Goal: Task Accomplishment & Management: Use online tool/utility

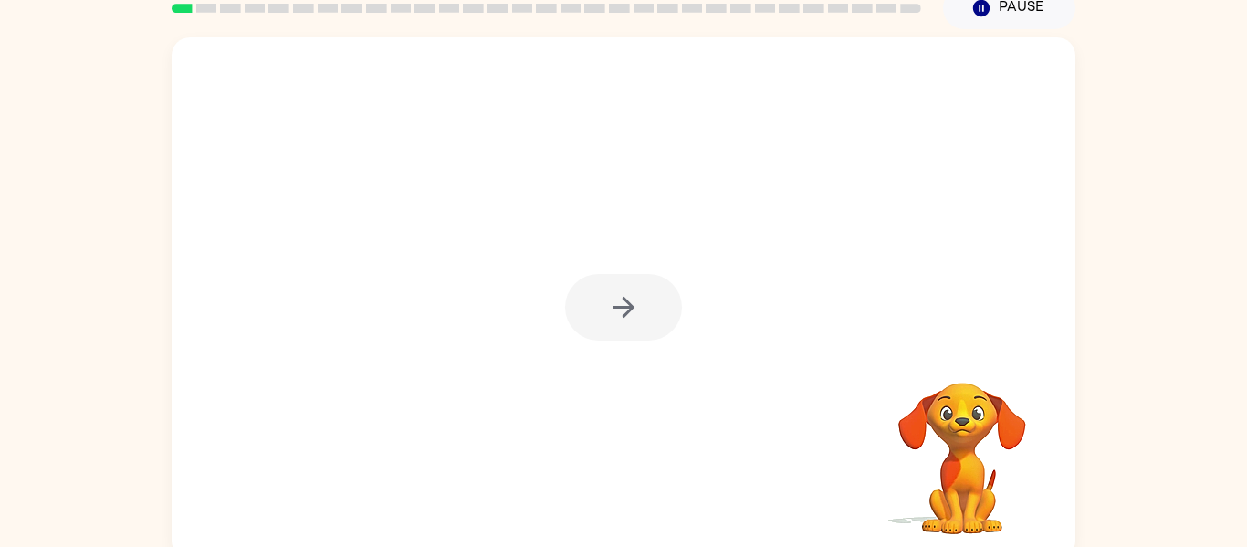
scroll to position [95, 0]
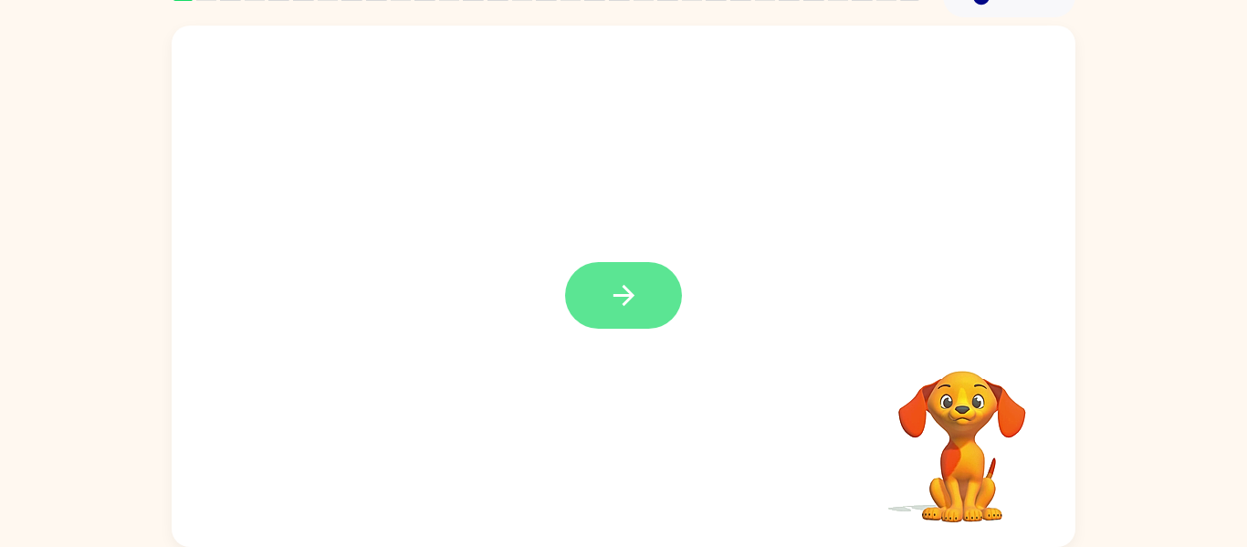
click at [627, 285] on icon "button" at bounding box center [624, 295] width 32 height 32
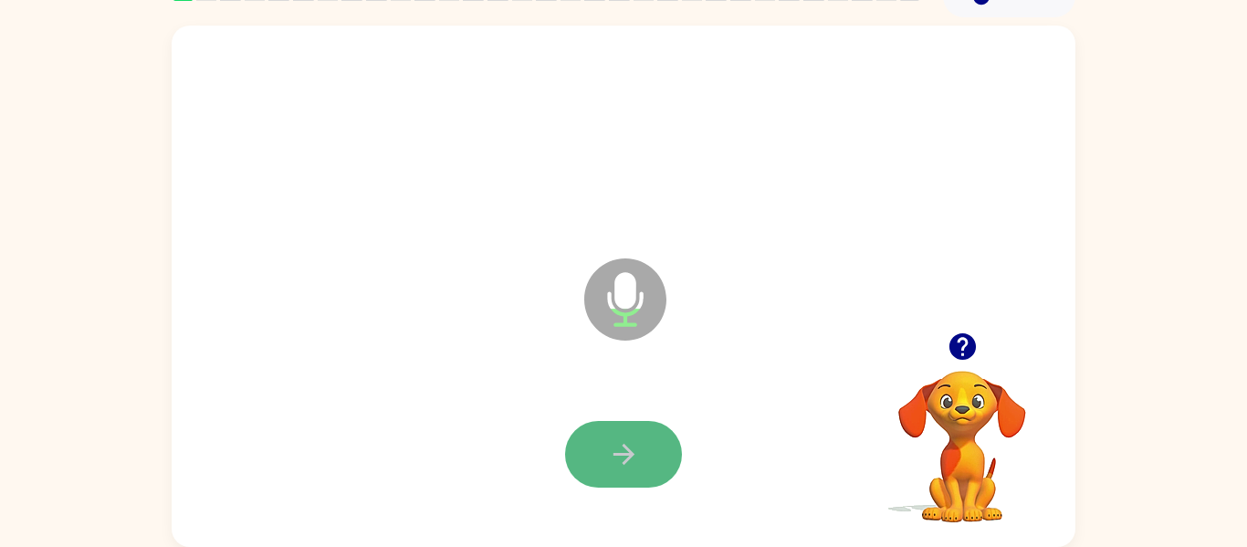
click at [649, 456] on button "button" at bounding box center [623, 454] width 117 height 67
click at [604, 424] on button "button" at bounding box center [623, 454] width 117 height 67
click at [609, 448] on icon "button" at bounding box center [624, 454] width 32 height 32
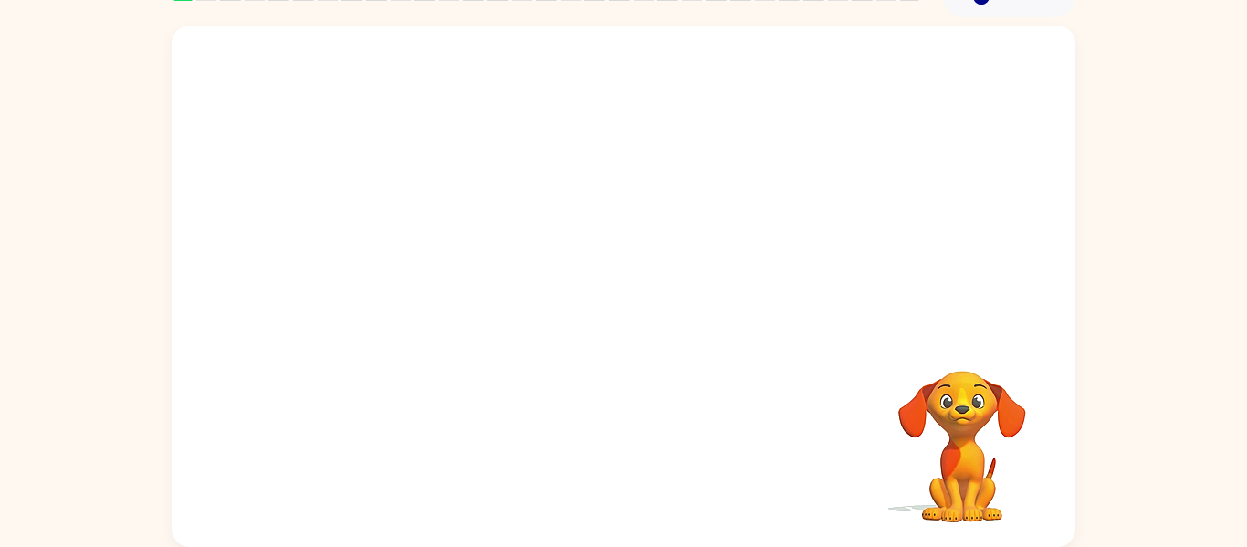
click at [734, 248] on div at bounding box center [624, 179] width 904 height 307
click at [961, 414] on video "Your browser must support playing .mp4 files to use Literably. Please try using…" at bounding box center [962, 433] width 183 height 183
click at [560, 291] on div at bounding box center [624, 179] width 904 height 307
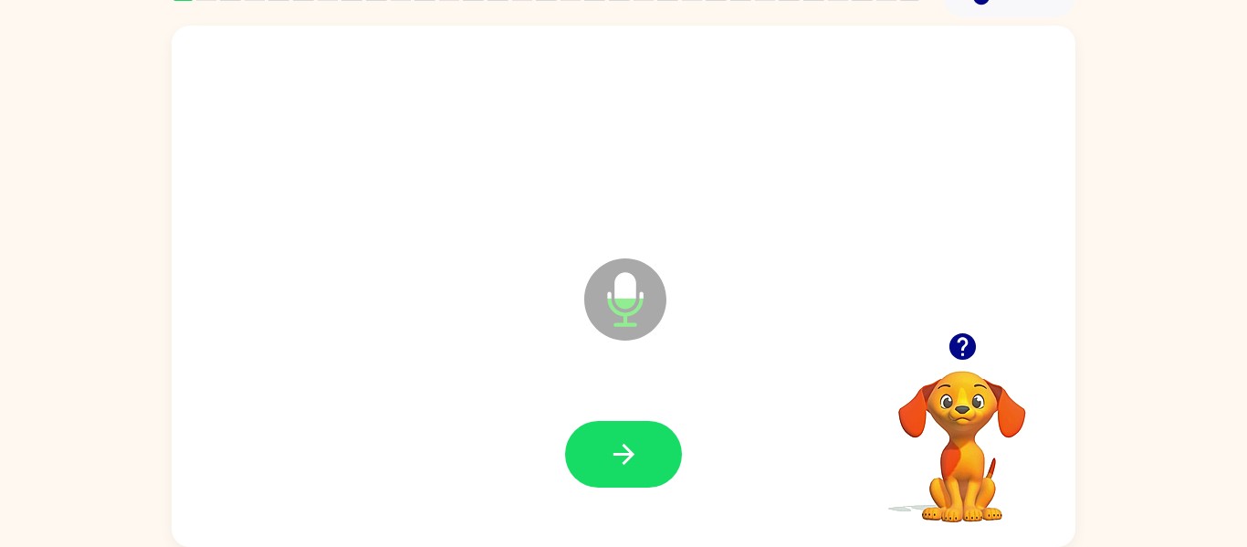
click at [966, 340] on icon "button" at bounding box center [963, 346] width 32 height 32
click at [613, 463] on icon "button" at bounding box center [624, 454] width 32 height 32
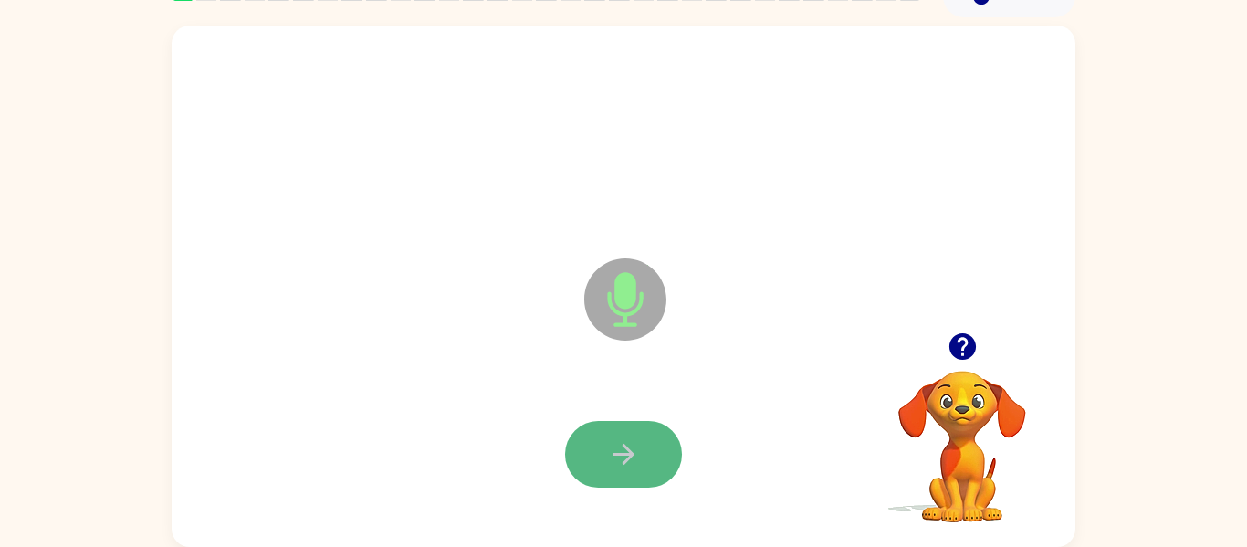
click at [624, 445] on icon "button" at bounding box center [624, 454] width 32 height 32
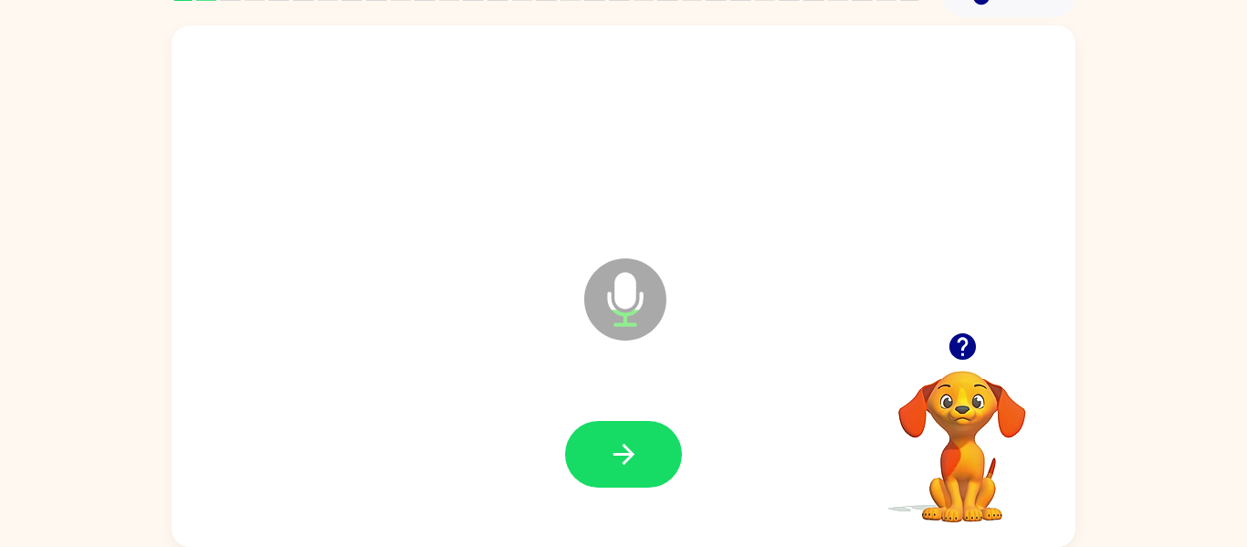
click at [967, 351] on icon "button" at bounding box center [961, 346] width 26 height 26
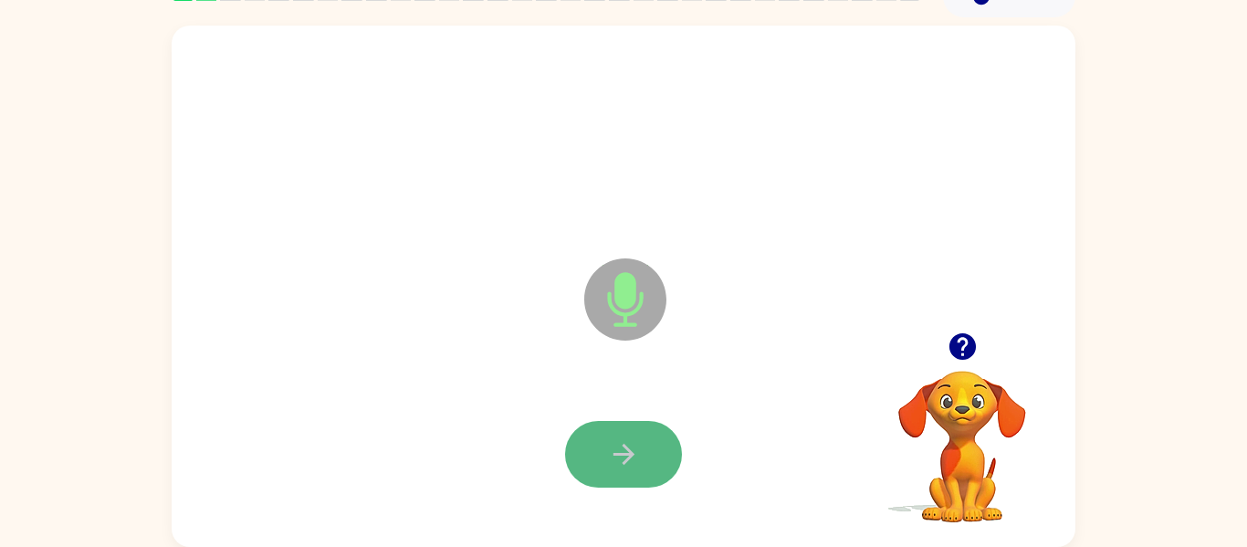
click at [648, 430] on button "button" at bounding box center [623, 454] width 117 height 67
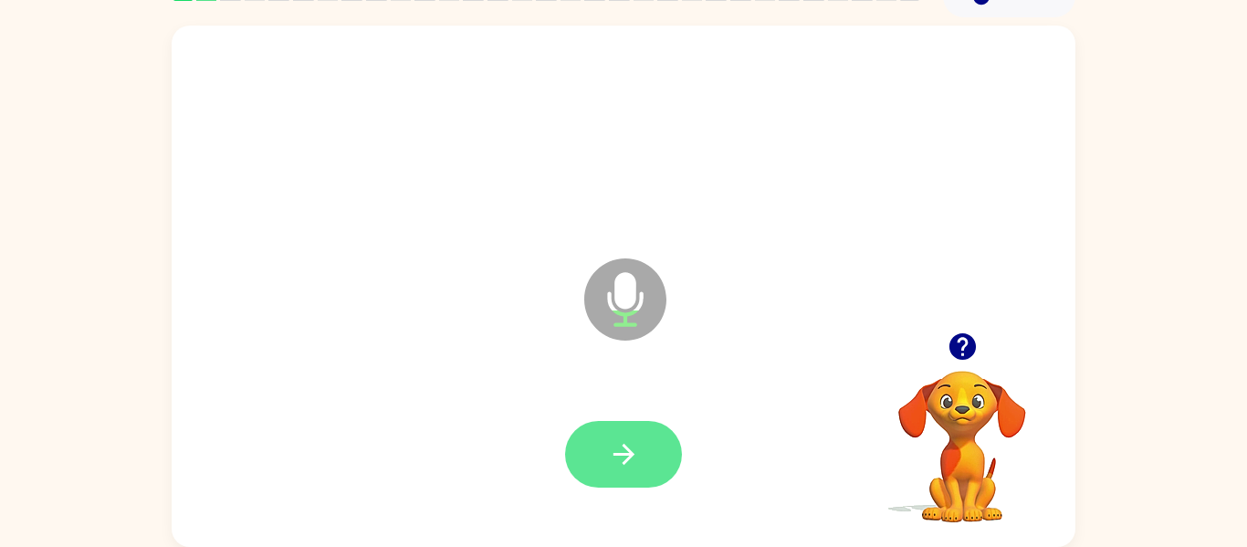
click at [639, 479] on button "button" at bounding box center [623, 454] width 117 height 67
click at [651, 424] on button "button" at bounding box center [623, 454] width 117 height 67
click at [630, 449] on icon "button" at bounding box center [624, 454] width 32 height 32
click at [609, 430] on button "button" at bounding box center [623, 454] width 117 height 67
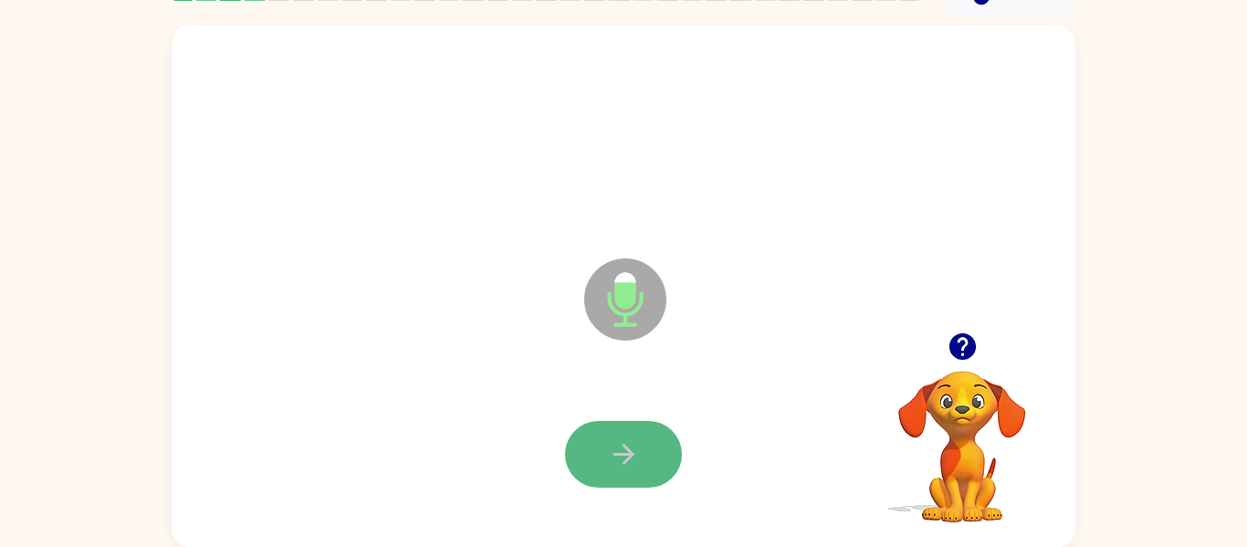
click at [655, 456] on button "button" at bounding box center [623, 454] width 117 height 67
click at [625, 453] on icon "button" at bounding box center [623, 454] width 21 height 21
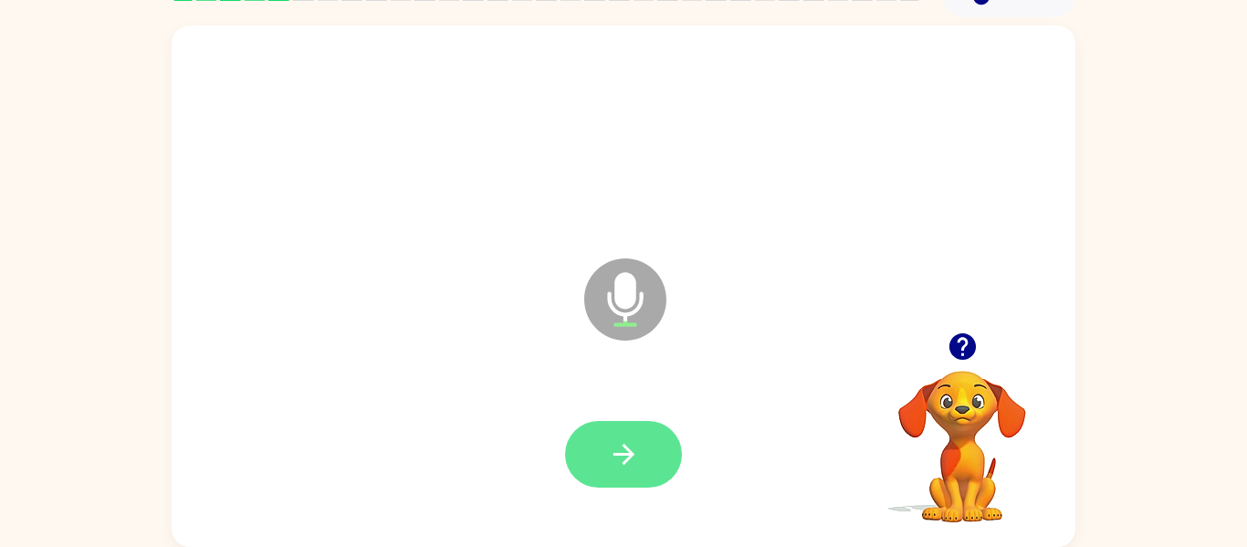
click at [593, 425] on button "button" at bounding box center [623, 454] width 117 height 67
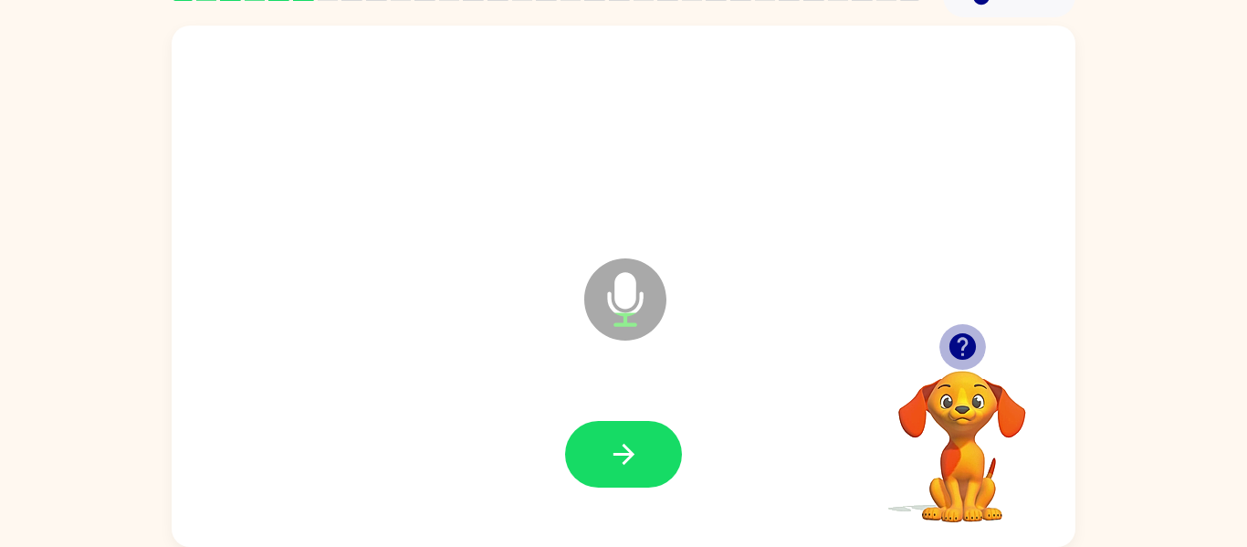
click at [966, 341] on icon "button" at bounding box center [963, 346] width 32 height 32
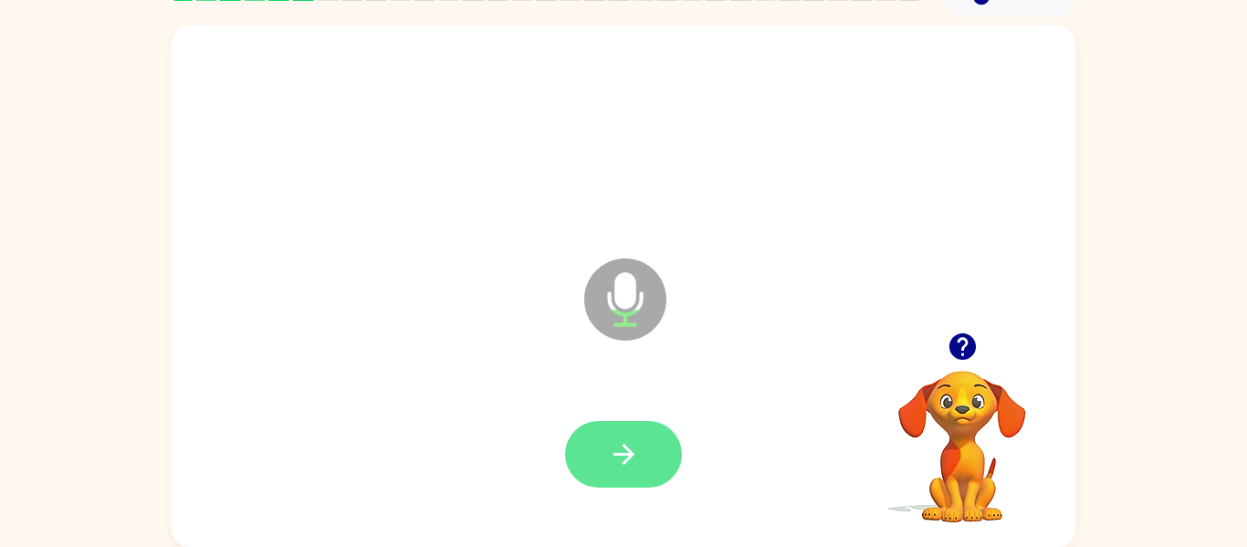
click at [610, 470] on button "button" at bounding box center [623, 454] width 117 height 67
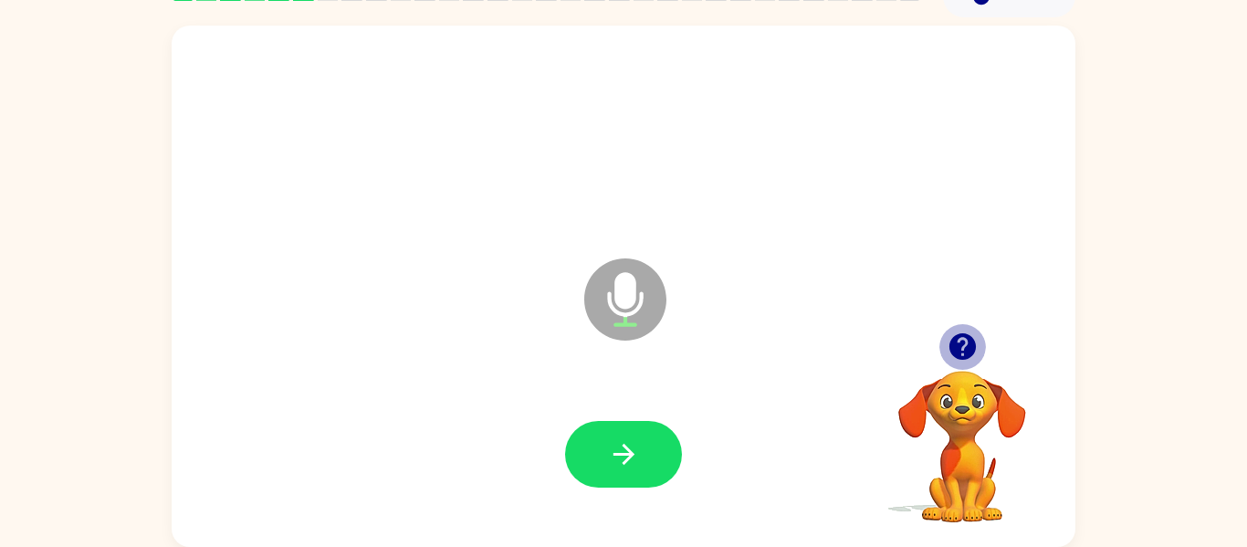
click at [958, 337] on icon "button" at bounding box center [961, 346] width 26 height 26
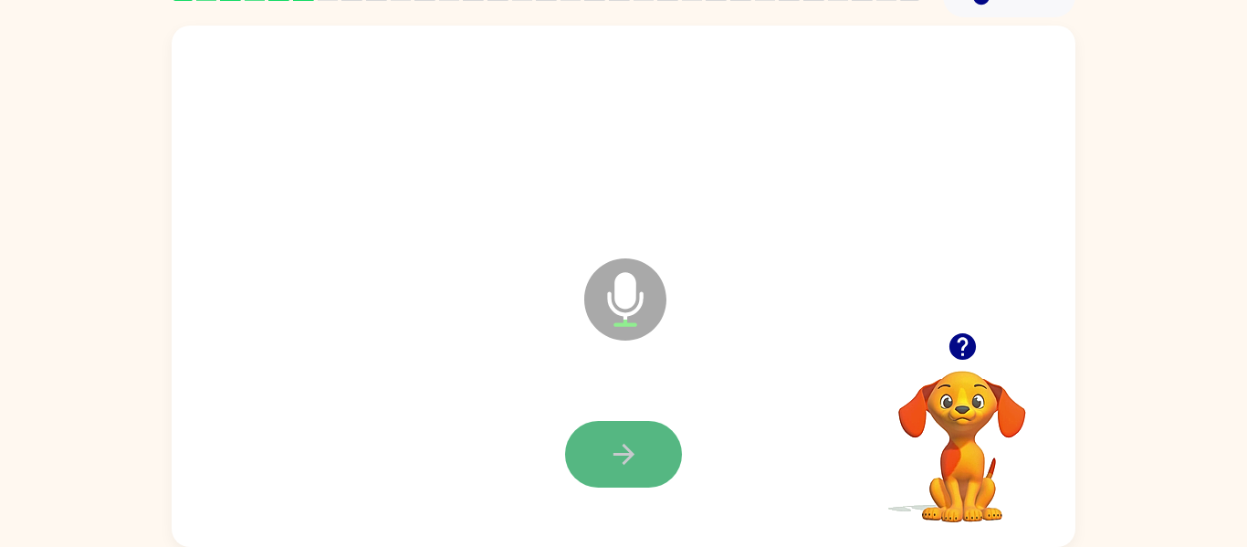
click at [615, 446] on icon "button" at bounding box center [624, 454] width 32 height 32
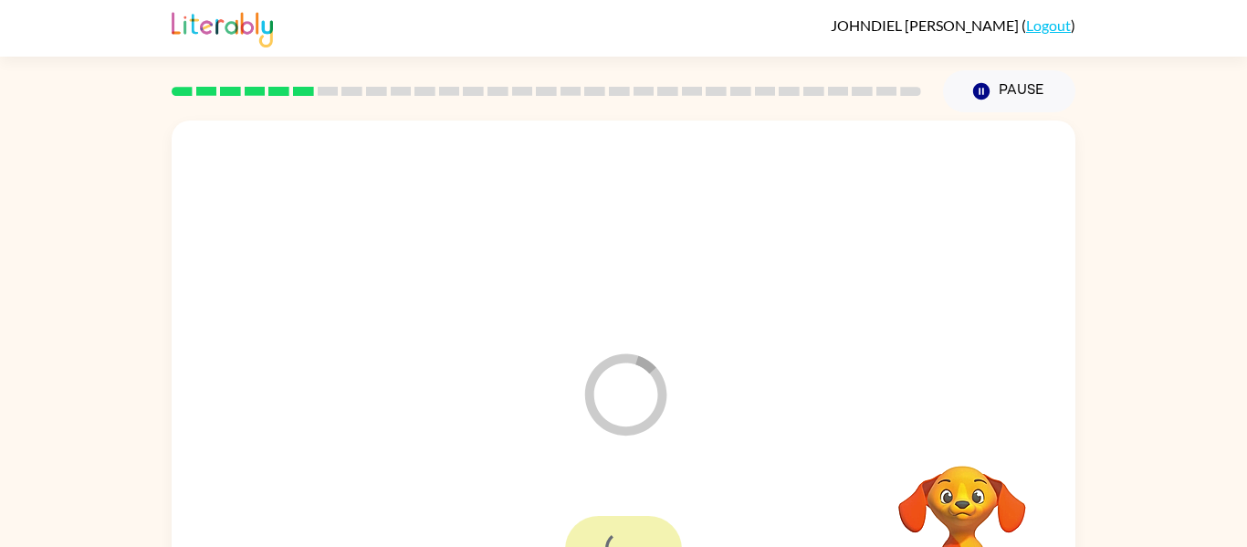
scroll to position [8, 0]
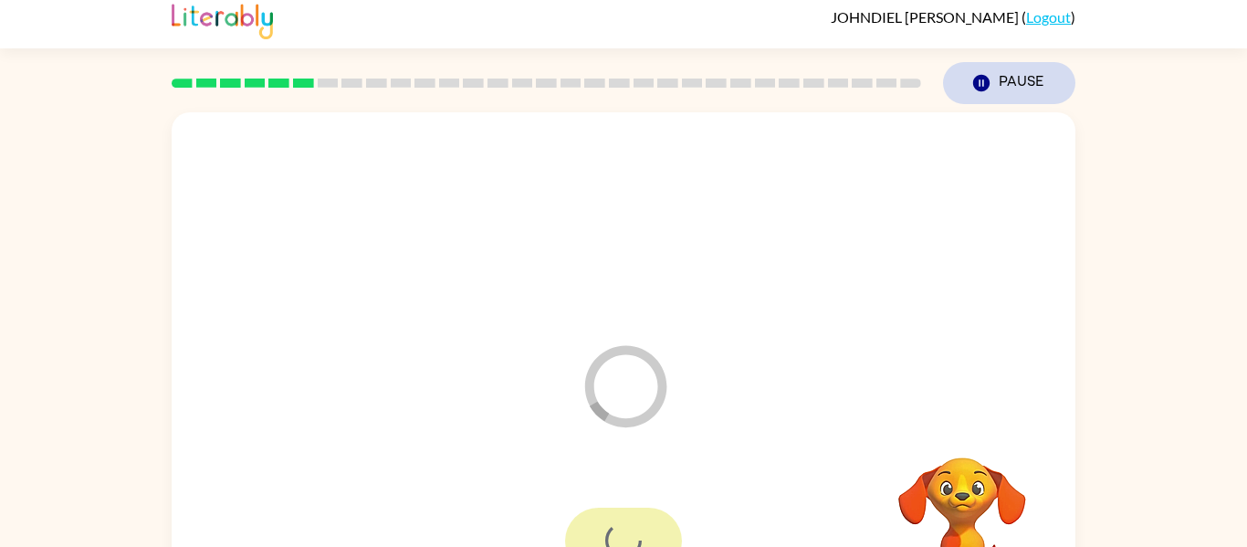
click at [977, 80] on icon "button" at bounding box center [981, 83] width 16 height 16
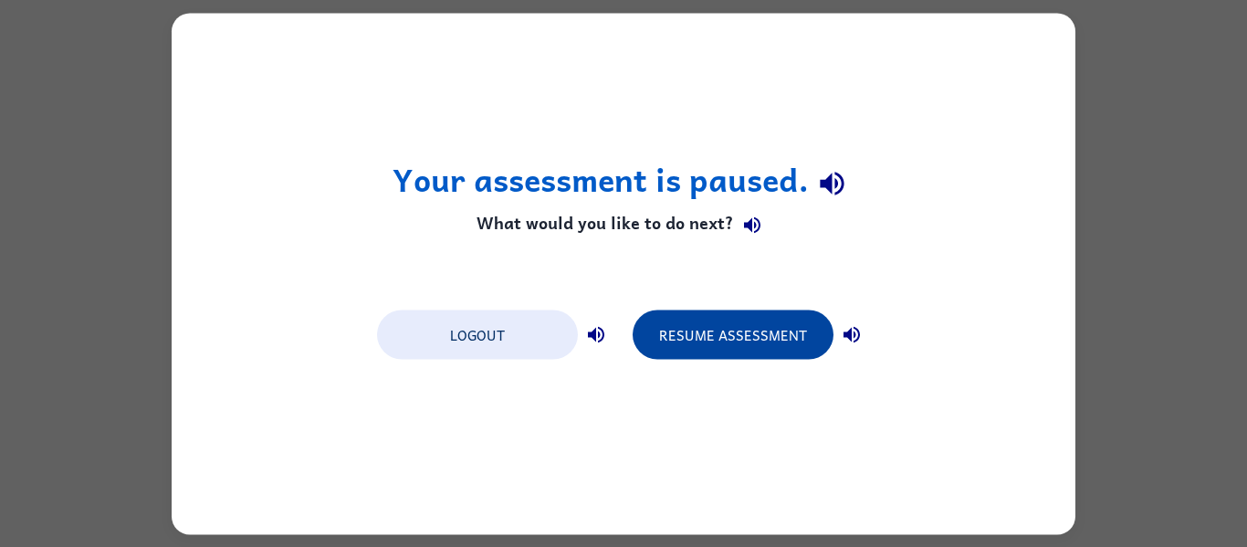
click at [711, 329] on button "Resume Assessment" at bounding box center [733, 333] width 201 height 49
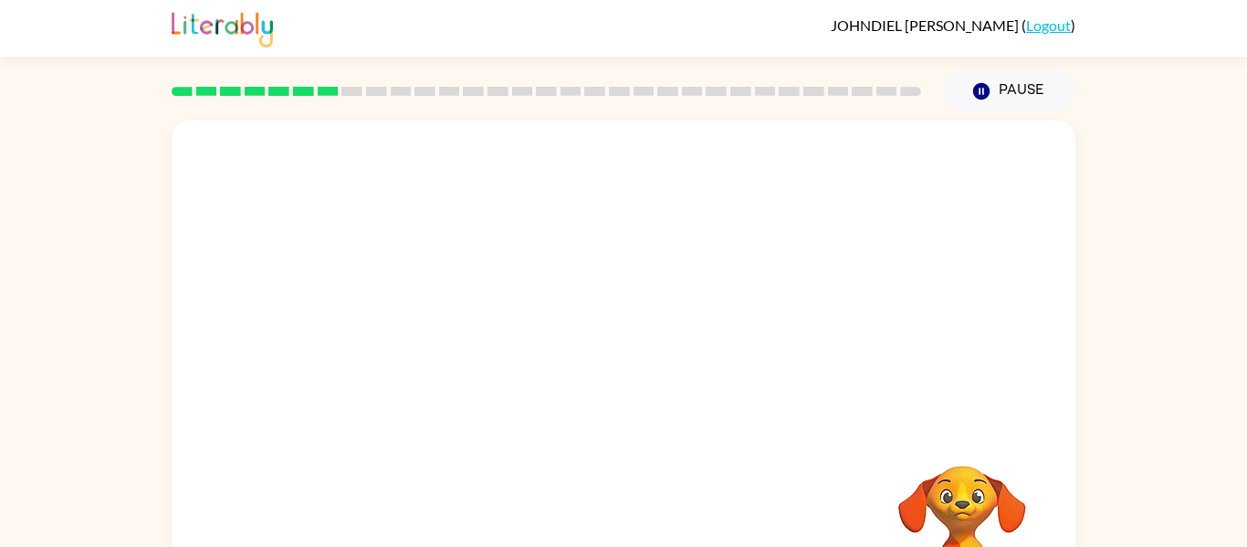
scroll to position [95, 0]
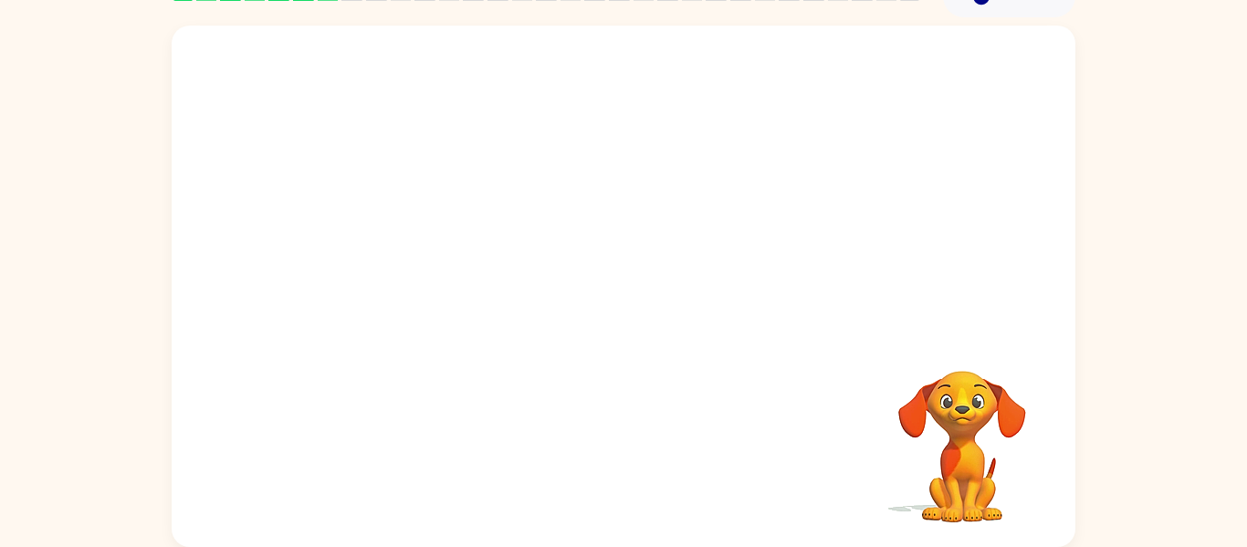
click at [969, 417] on video "Your browser must support playing .mp4 files to use Literably. Please try using…" at bounding box center [962, 433] width 183 height 183
click at [961, 431] on video "Your browser must support playing .mp4 files to use Literably. Please try using…" at bounding box center [962, 433] width 183 height 183
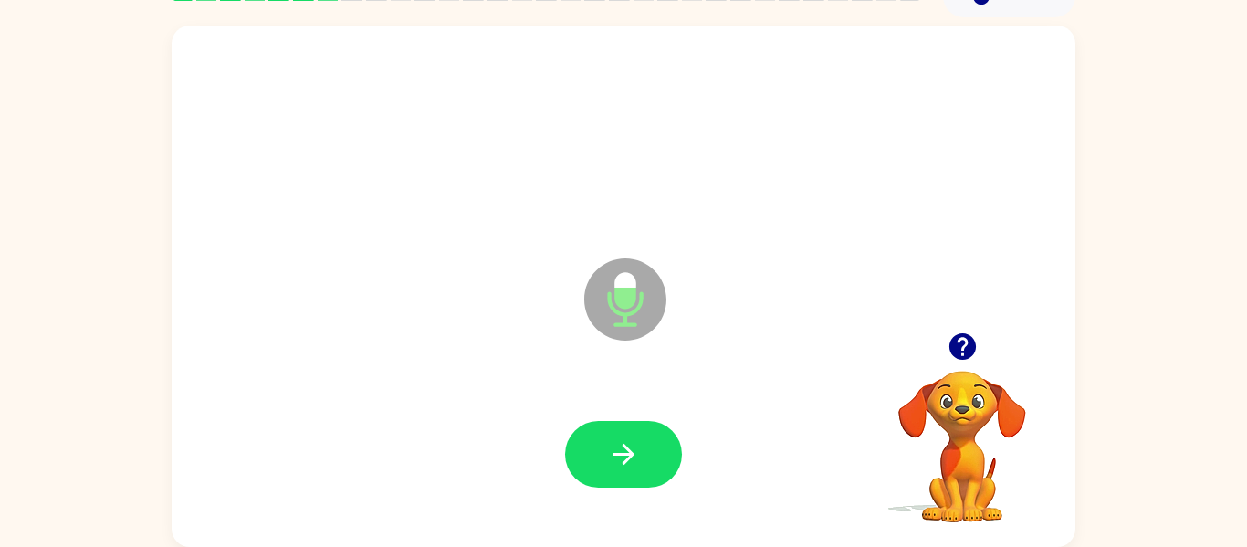
click at [957, 349] on icon "button" at bounding box center [961, 346] width 26 height 26
click at [967, 344] on icon "button" at bounding box center [961, 346] width 26 height 26
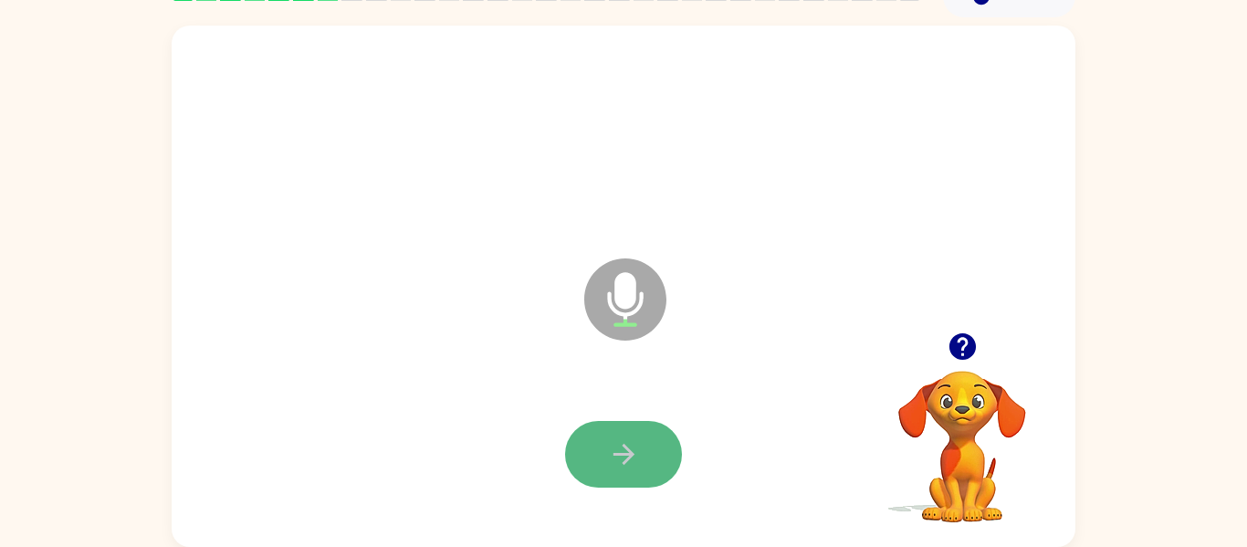
click at [634, 448] on icon "button" at bounding box center [624, 454] width 32 height 32
click at [595, 450] on button "button" at bounding box center [623, 454] width 117 height 67
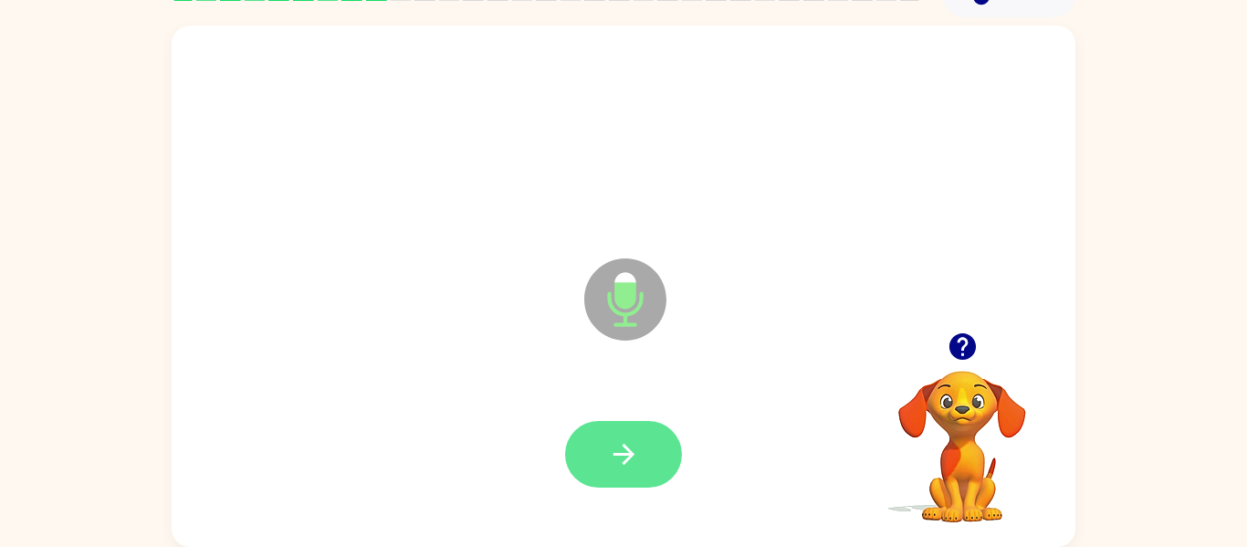
click at [635, 461] on icon "button" at bounding box center [624, 454] width 32 height 32
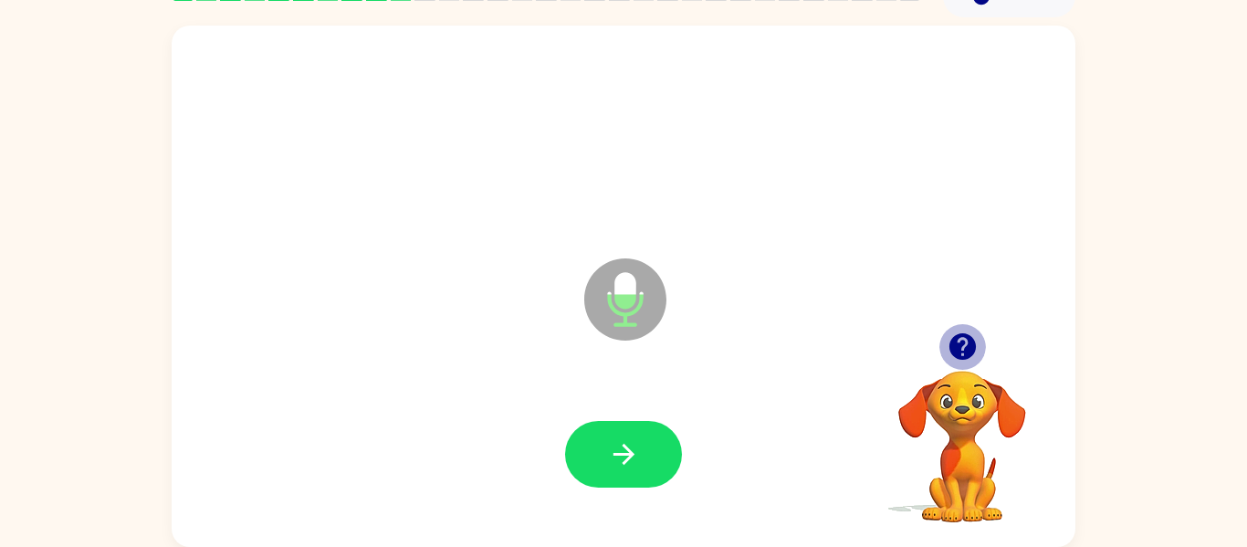
click at [964, 351] on icon "button" at bounding box center [961, 346] width 26 height 26
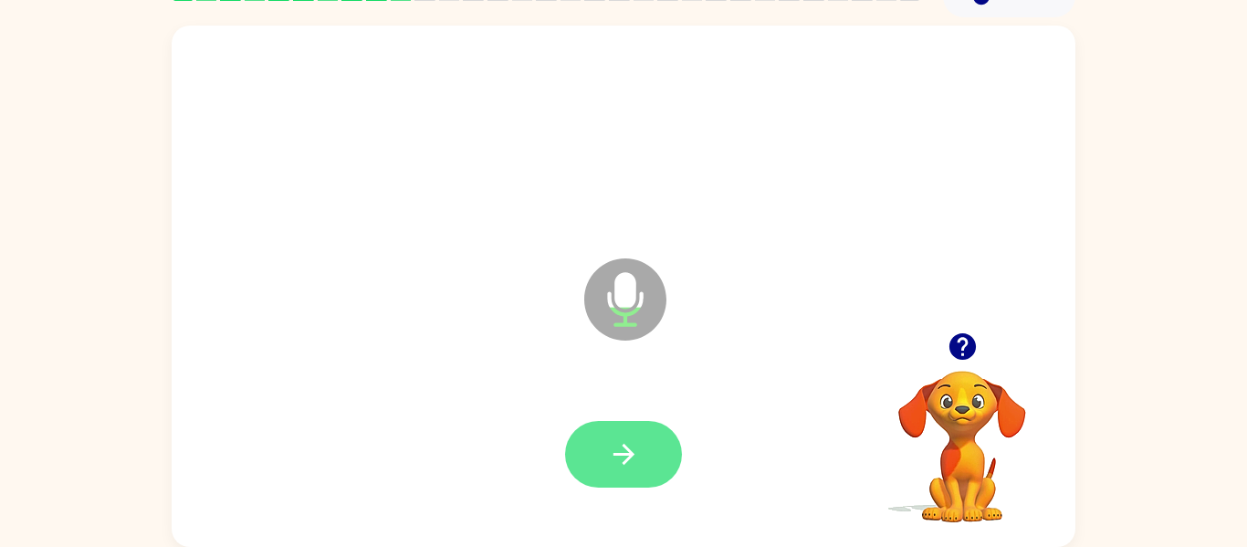
click at [652, 436] on button "button" at bounding box center [623, 454] width 117 height 67
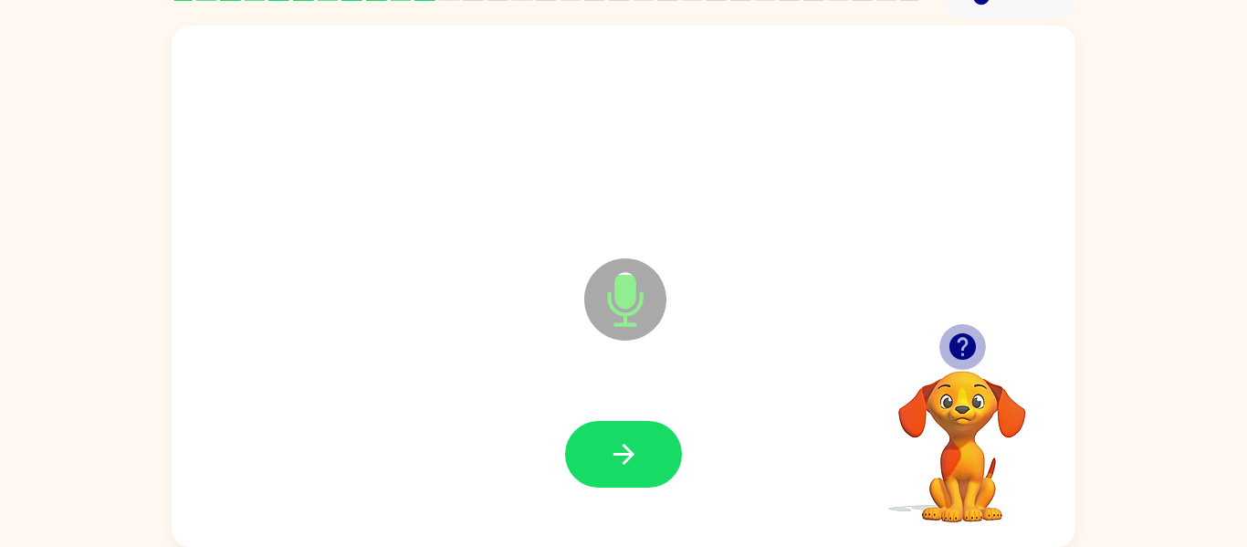
click at [953, 341] on icon "button" at bounding box center [961, 346] width 26 height 26
click at [954, 343] on icon "button" at bounding box center [961, 346] width 26 height 26
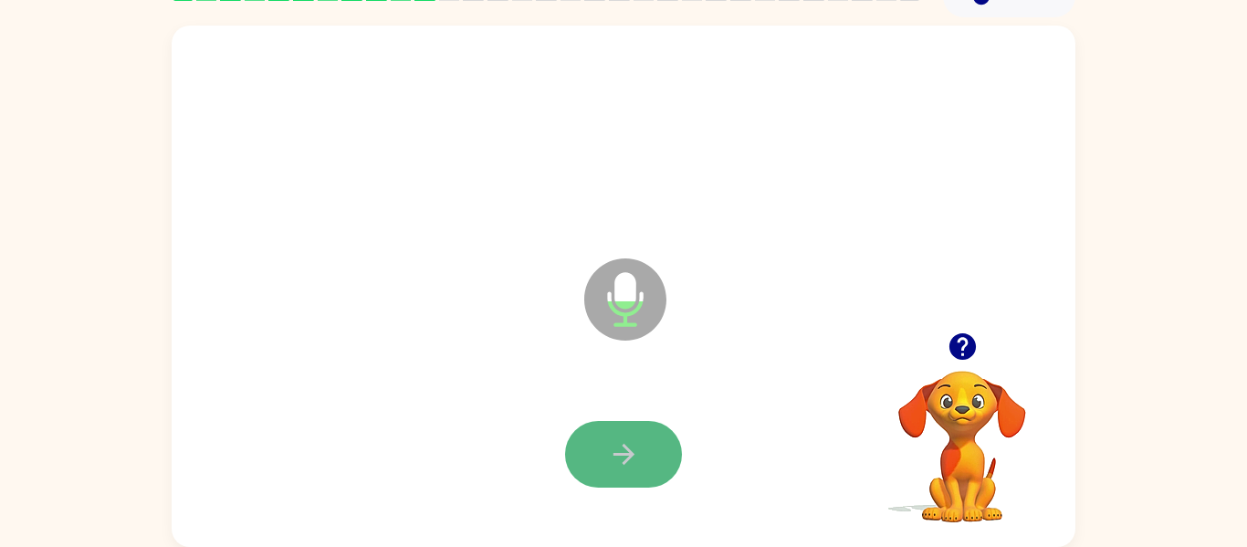
click at [621, 422] on button "button" at bounding box center [623, 454] width 117 height 67
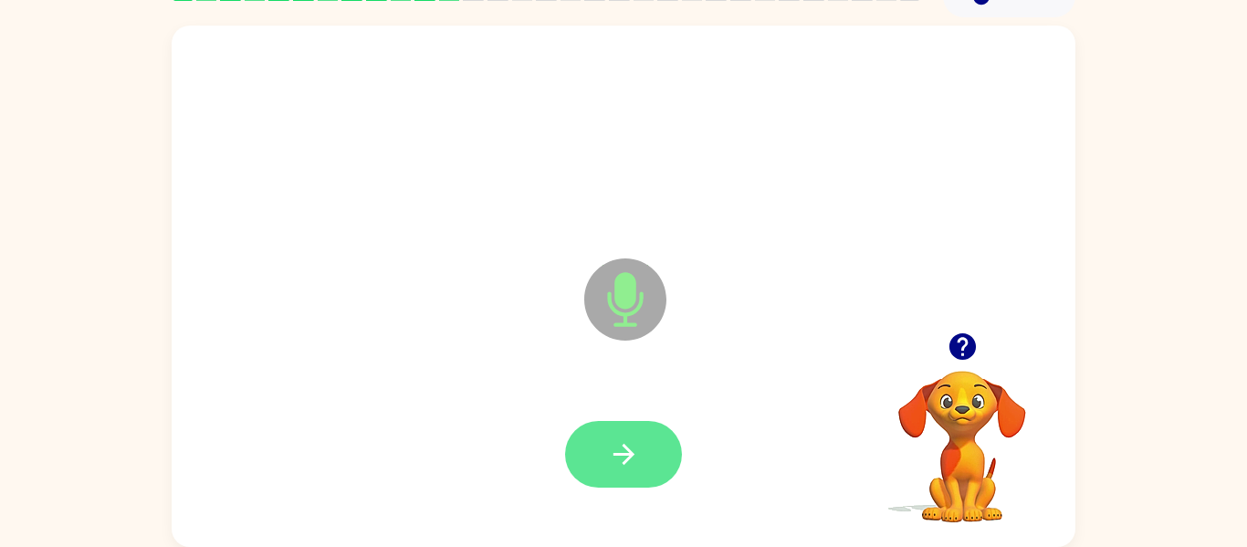
click at [623, 429] on button "button" at bounding box center [623, 454] width 117 height 67
click at [618, 448] on icon "button" at bounding box center [624, 454] width 32 height 32
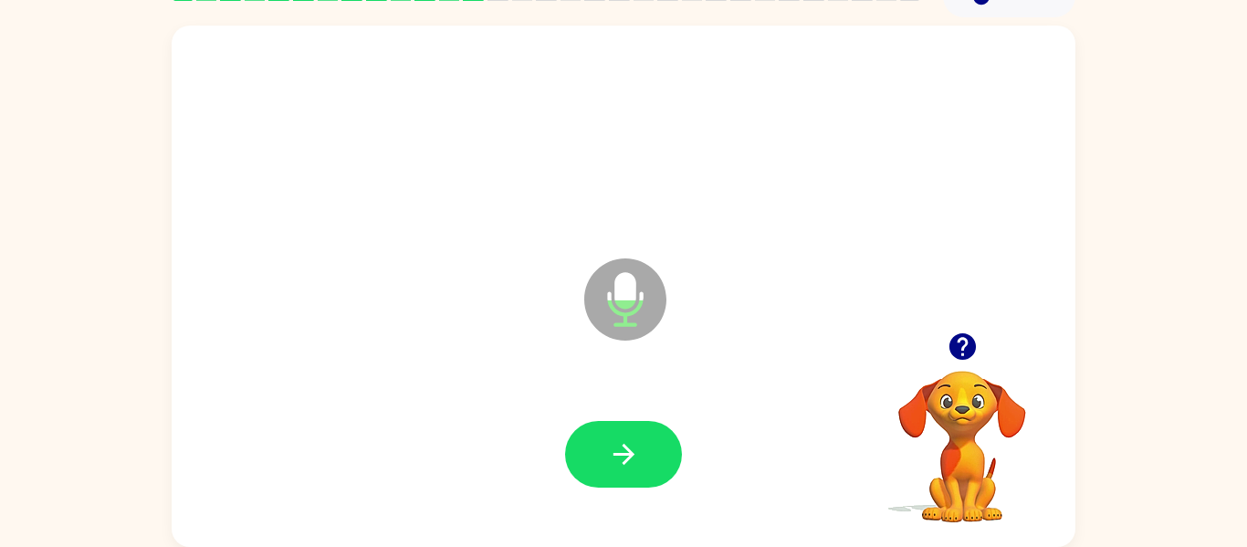
click at [965, 336] on icon "button" at bounding box center [961, 346] width 26 height 26
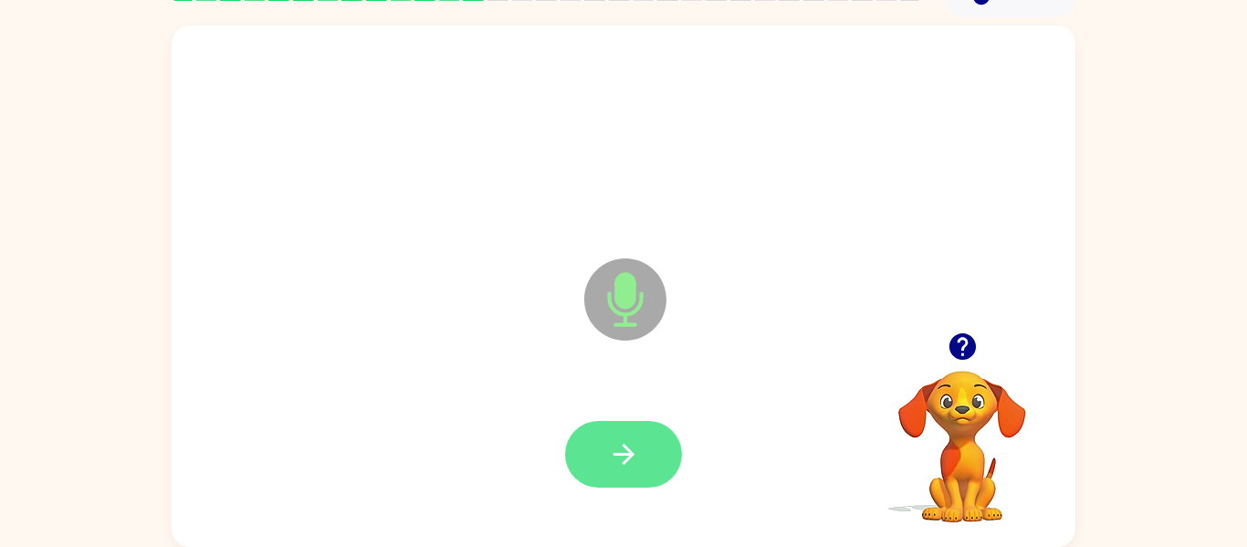
click at [662, 455] on button "button" at bounding box center [623, 454] width 117 height 67
click at [610, 447] on icon "button" at bounding box center [624, 454] width 32 height 32
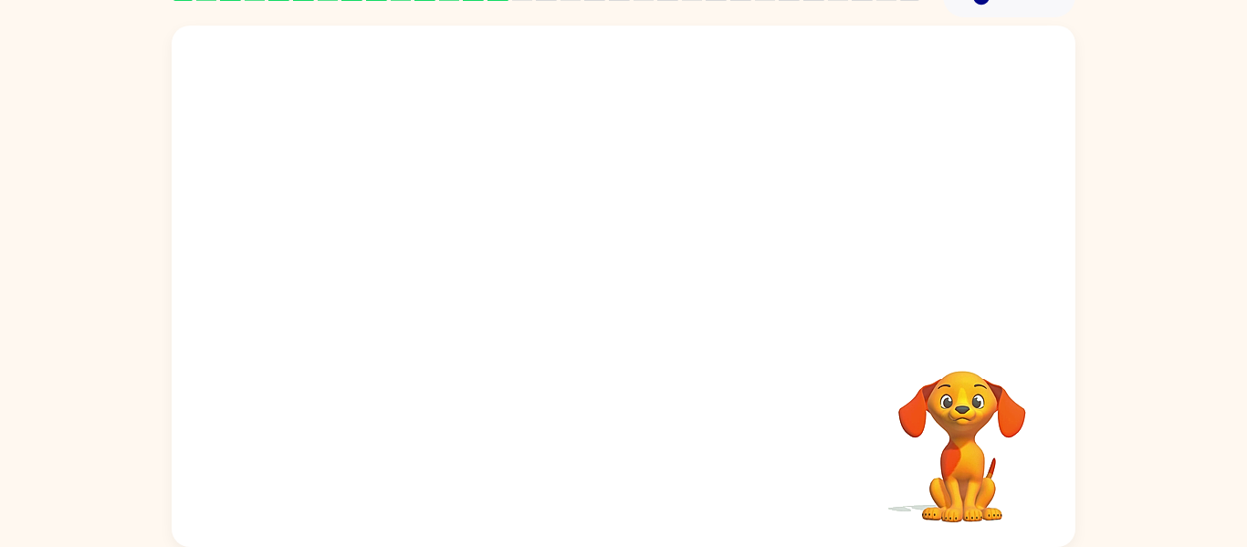
click at [613, 257] on div at bounding box center [580, 254] width 780 height 66
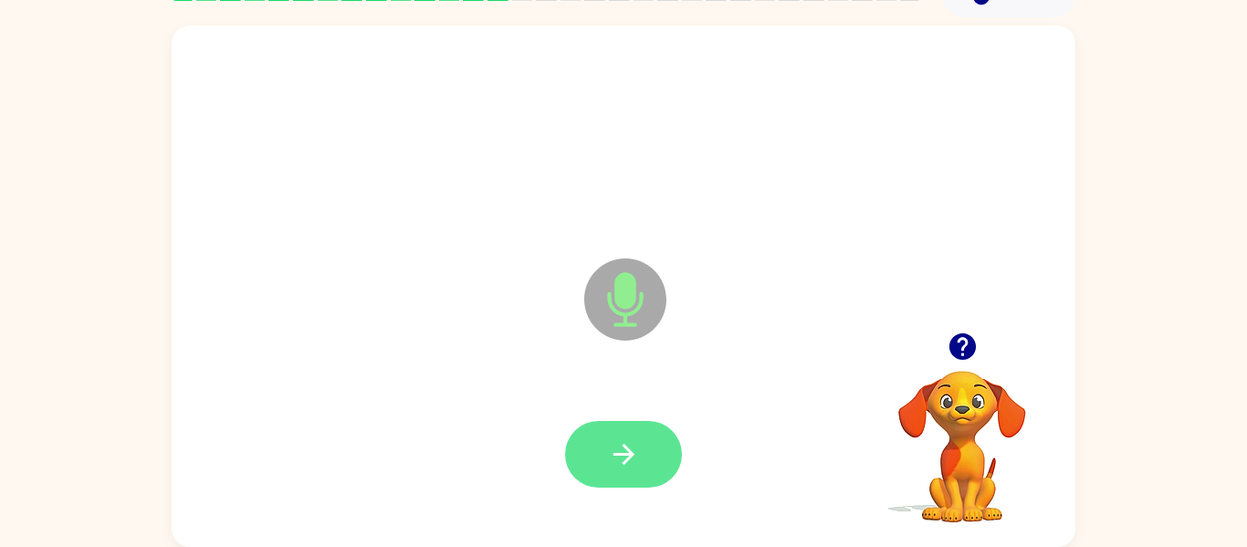
click at [614, 451] on icon "button" at bounding box center [624, 454] width 32 height 32
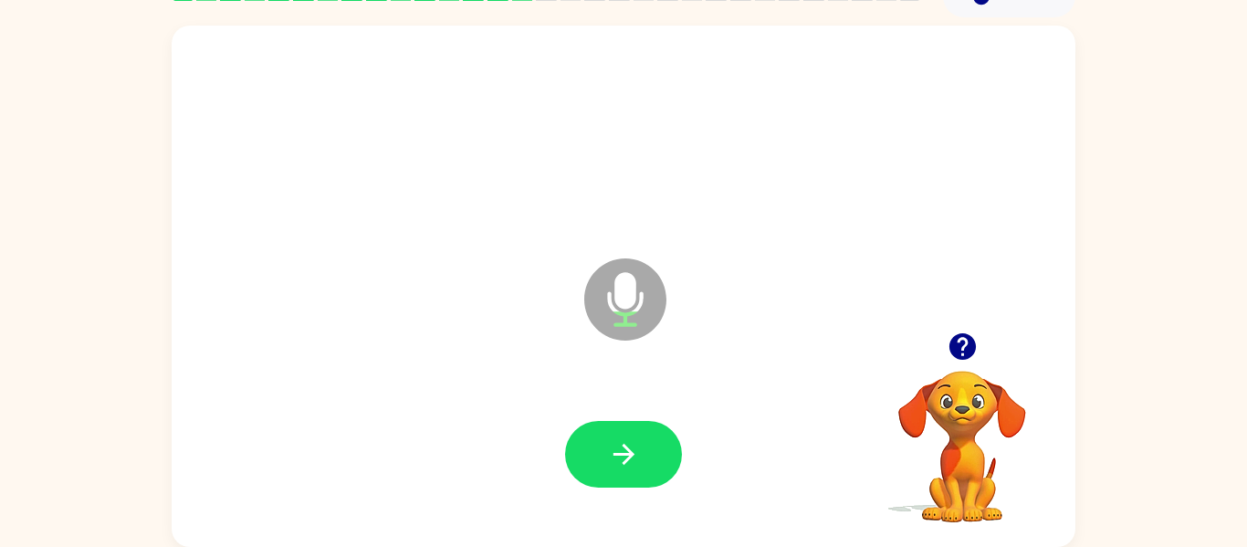
click at [950, 333] on icon "button" at bounding box center [963, 346] width 32 height 32
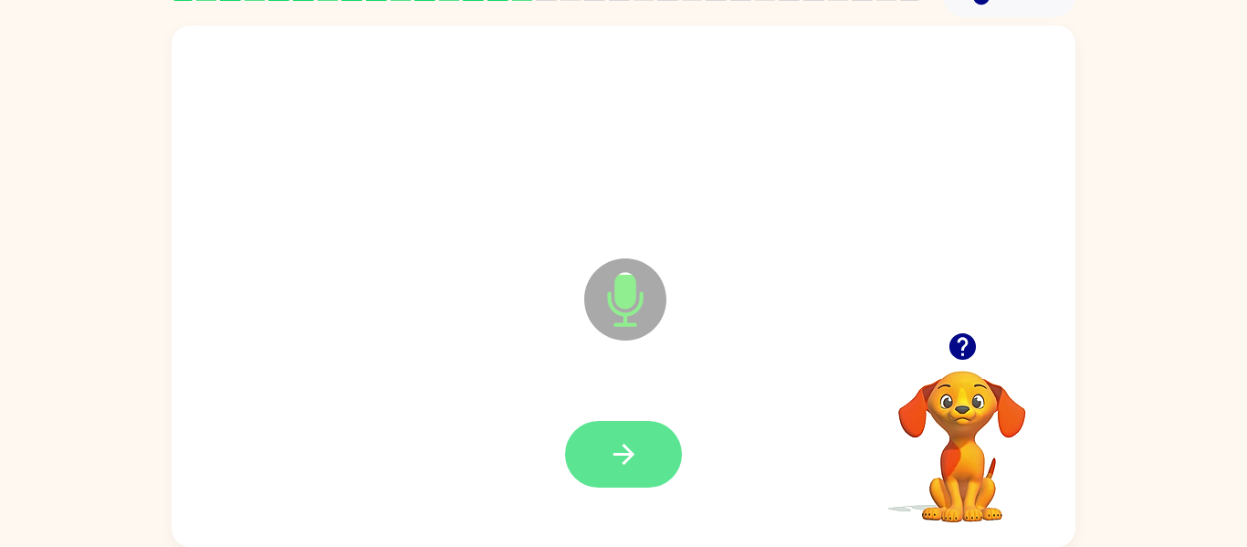
click at [617, 441] on icon "button" at bounding box center [624, 454] width 32 height 32
click at [650, 450] on button "button" at bounding box center [623, 454] width 117 height 67
click at [601, 469] on button "button" at bounding box center [623, 454] width 117 height 67
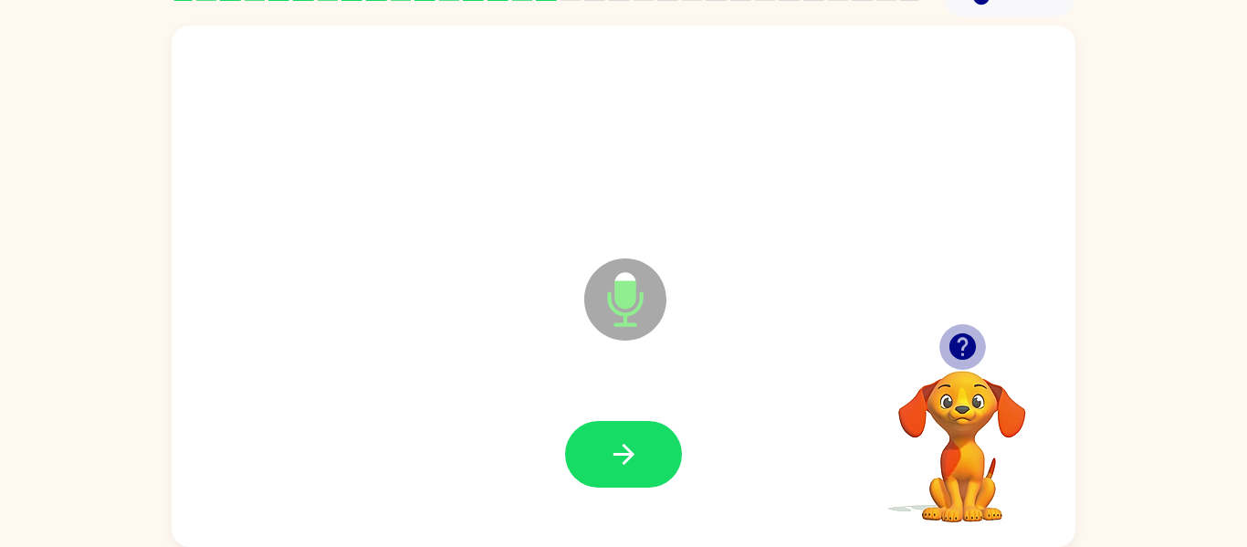
click at [953, 347] on icon "button" at bounding box center [961, 346] width 26 height 26
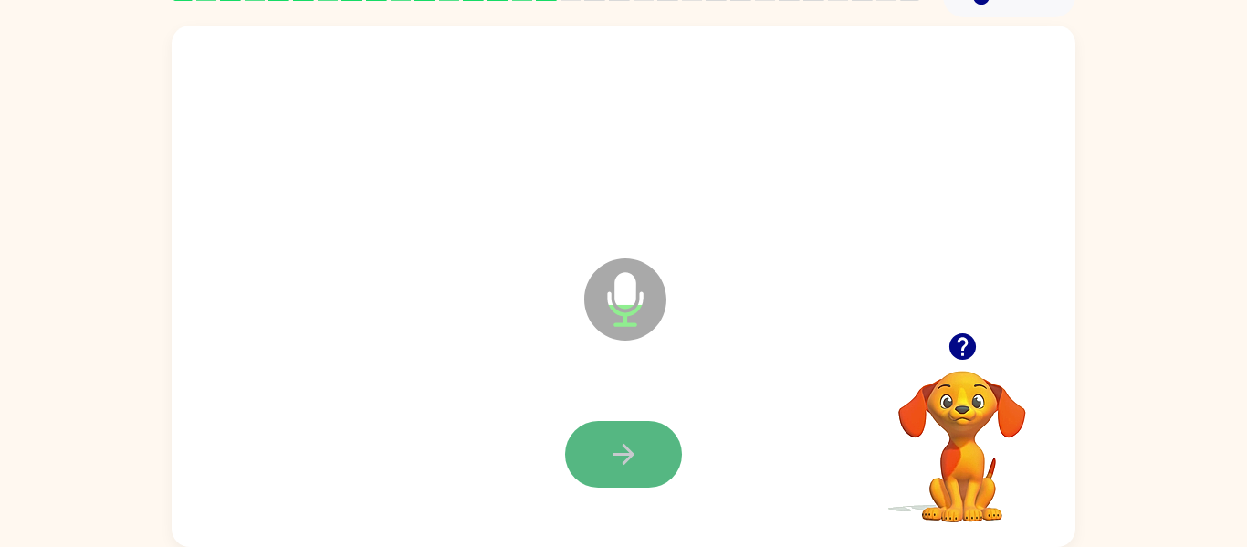
click at [617, 436] on button "button" at bounding box center [623, 454] width 117 height 67
click at [661, 444] on button "button" at bounding box center [623, 454] width 117 height 67
click at [622, 477] on button "button" at bounding box center [623, 454] width 117 height 67
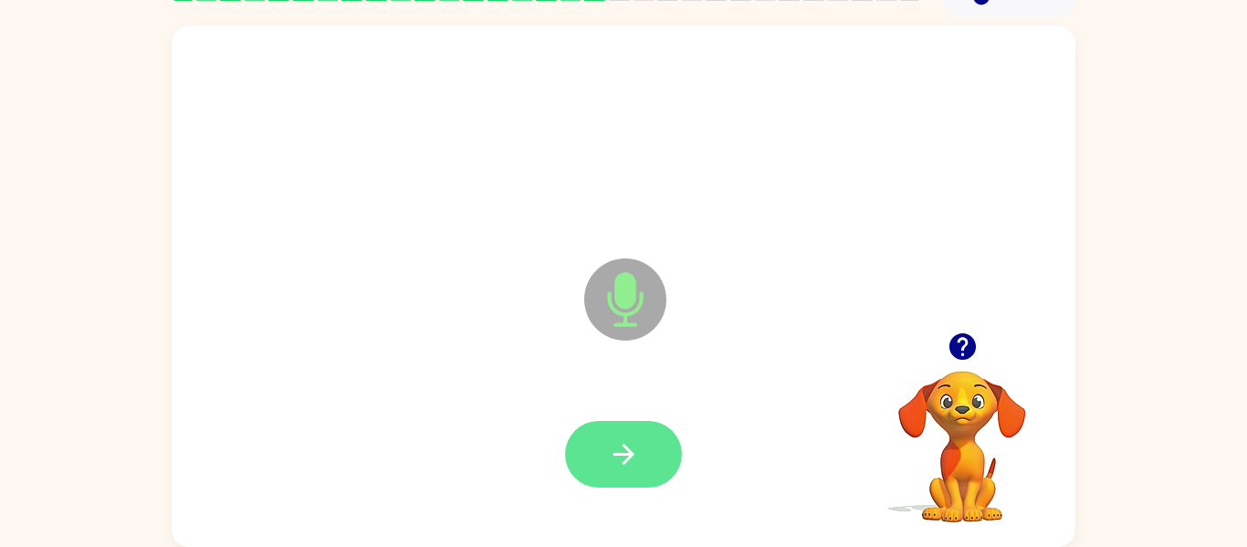
click at [623, 455] on icon "button" at bounding box center [623, 454] width 21 height 21
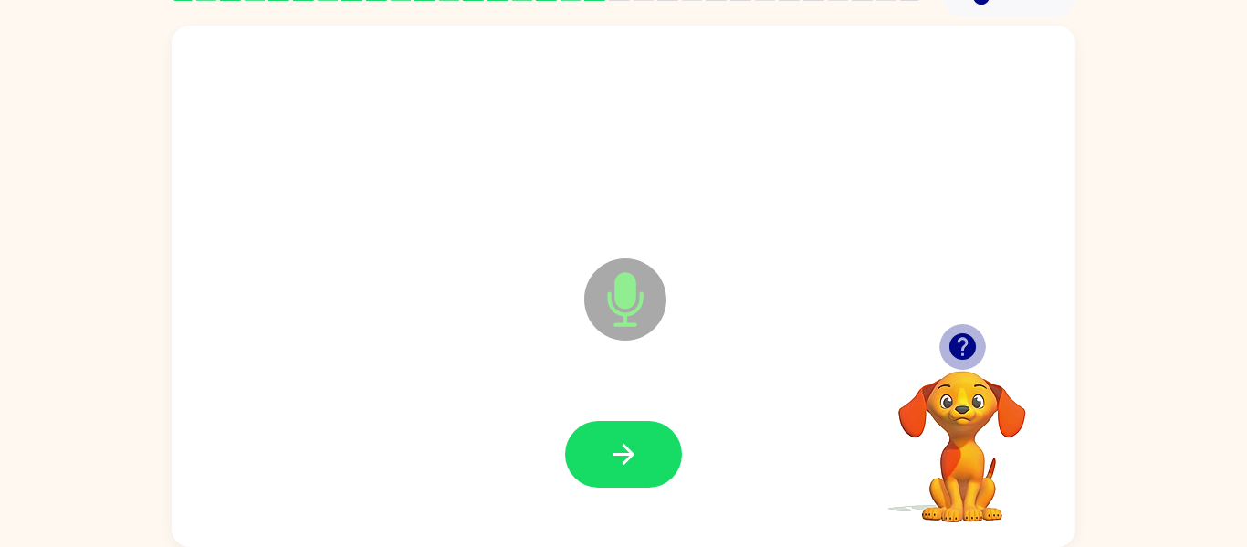
click at [963, 334] on icon "button" at bounding box center [961, 346] width 26 height 26
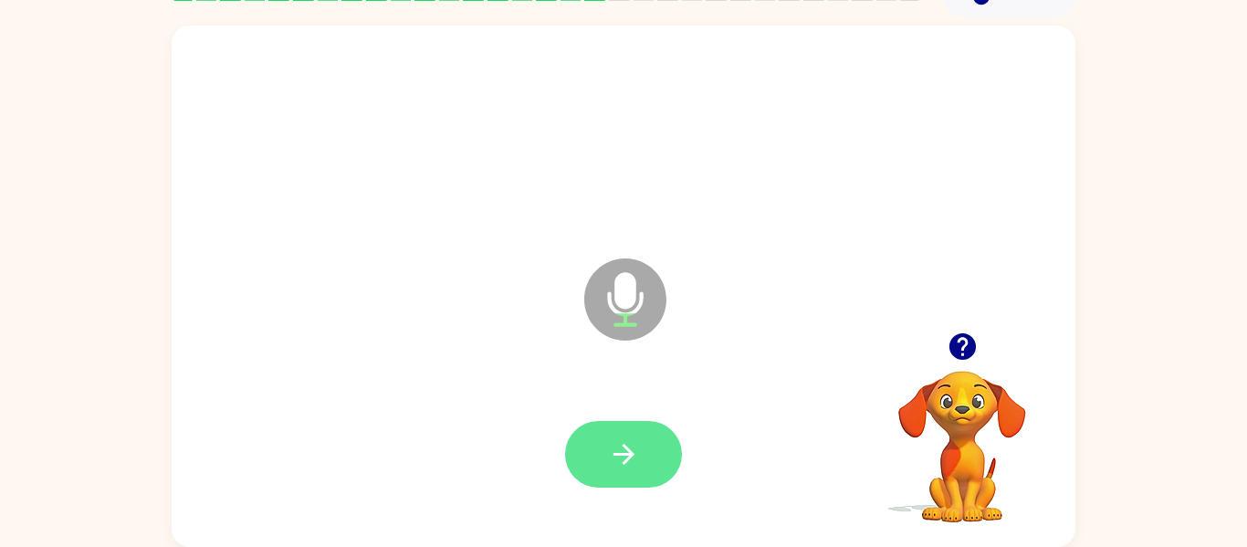
click at [655, 441] on button "button" at bounding box center [623, 454] width 117 height 67
click at [615, 463] on icon "button" at bounding box center [624, 454] width 32 height 32
click at [609, 465] on icon "button" at bounding box center [624, 454] width 32 height 32
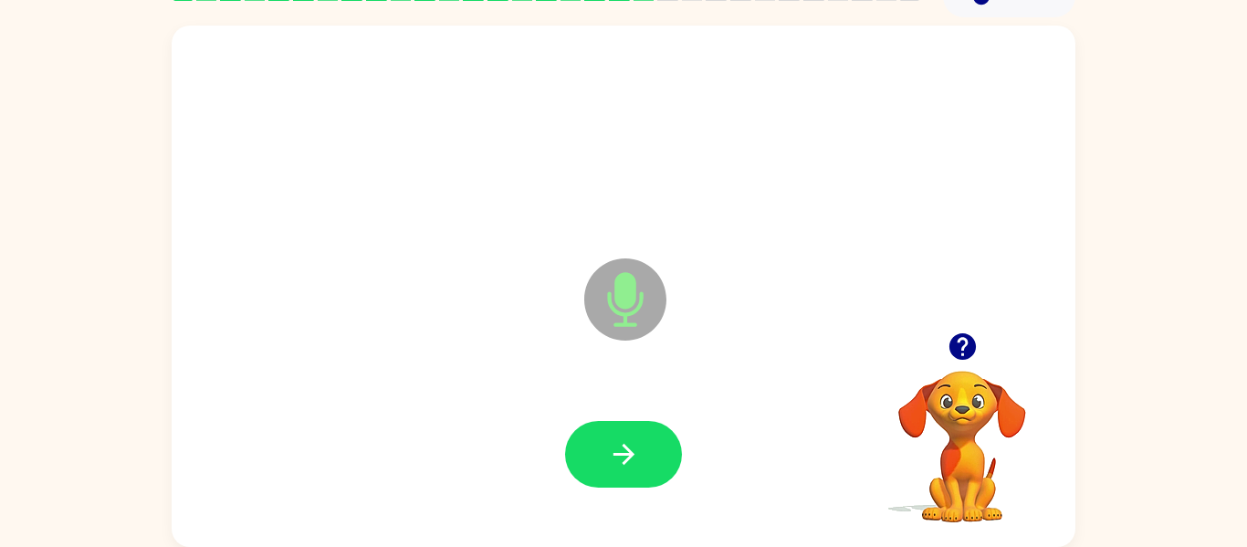
click at [609, 466] on icon "button" at bounding box center [624, 454] width 32 height 32
click at [969, 359] on icon "button" at bounding box center [963, 346] width 32 height 32
click at [581, 433] on button "button" at bounding box center [623, 454] width 117 height 67
click at [958, 347] on icon "button" at bounding box center [961, 346] width 26 height 26
click at [638, 458] on icon "button" at bounding box center [624, 454] width 32 height 32
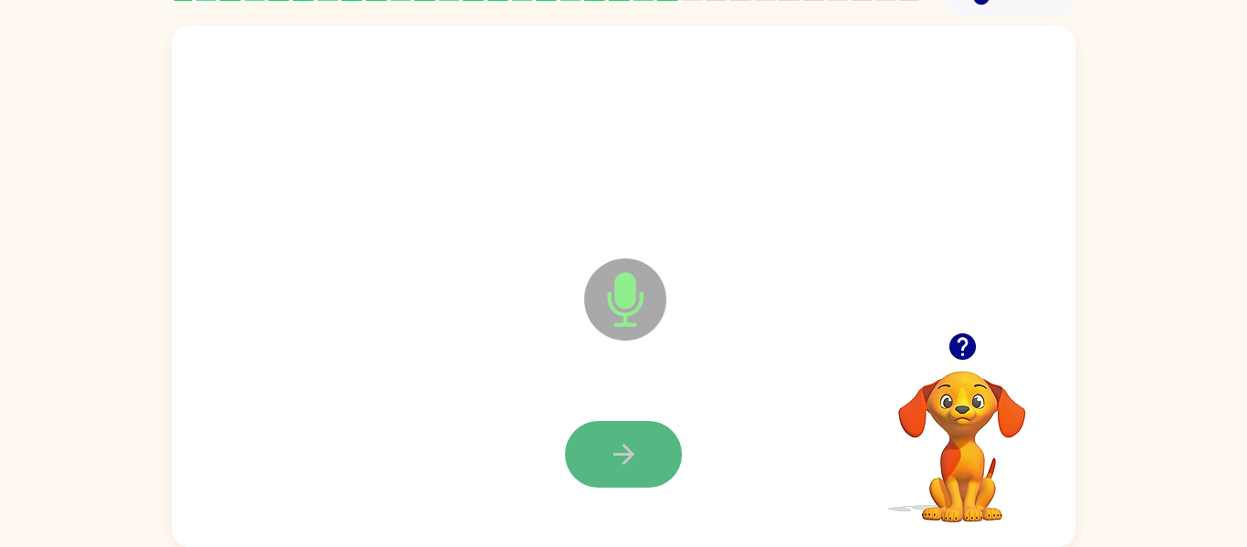
click at [622, 460] on icon "button" at bounding box center [624, 454] width 32 height 32
click at [620, 461] on icon "button" at bounding box center [624, 454] width 32 height 32
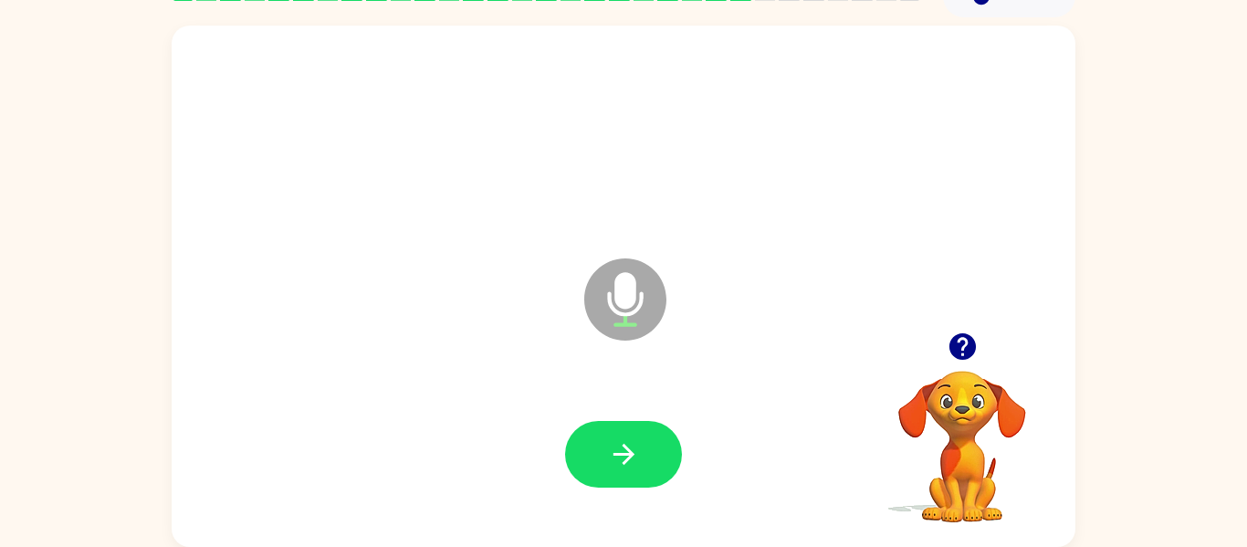
click at [620, 461] on icon "button" at bounding box center [624, 454] width 32 height 32
click at [970, 336] on icon "button" at bounding box center [961, 346] width 26 height 26
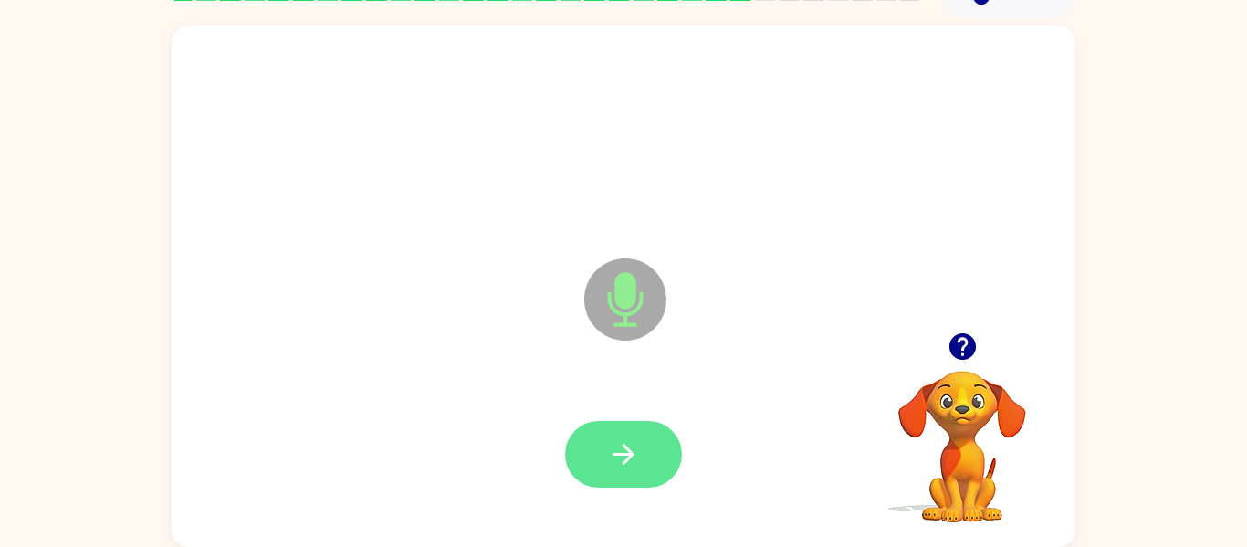
click at [621, 469] on icon "button" at bounding box center [624, 454] width 32 height 32
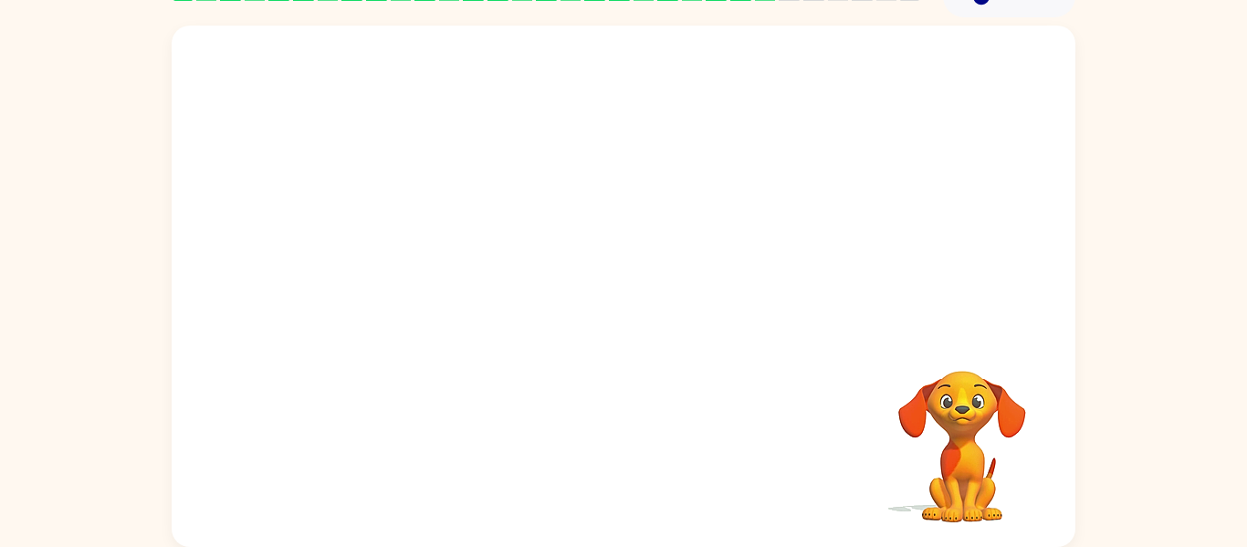
click at [648, 137] on div at bounding box center [623, 137] width 867 height 150
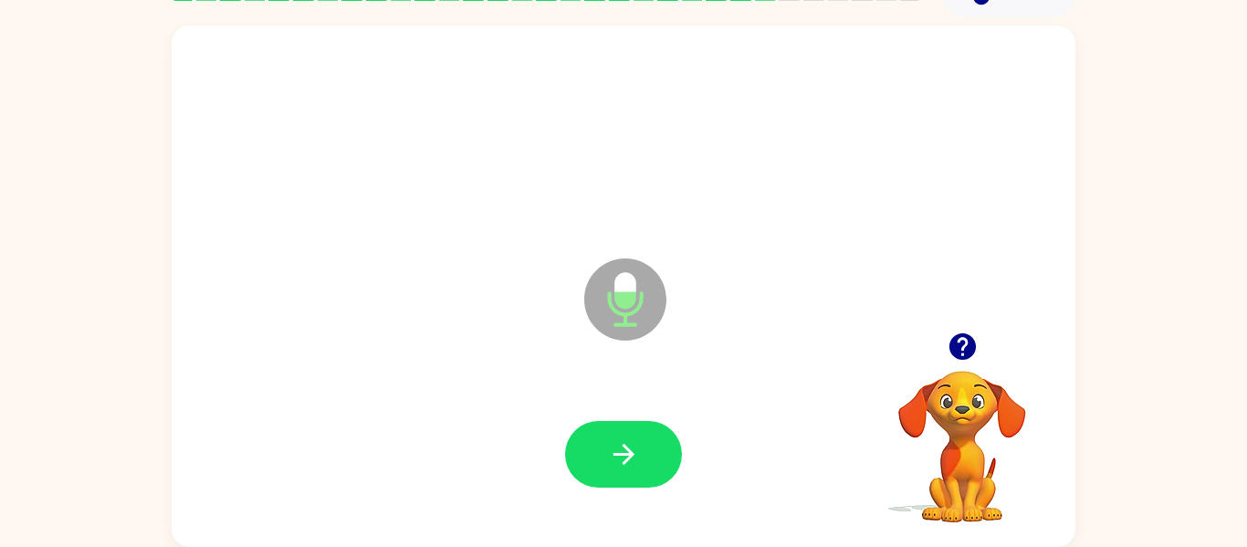
click at [963, 349] on icon "button" at bounding box center [961, 346] width 26 height 26
click at [601, 477] on button "button" at bounding box center [623, 454] width 117 height 67
click at [963, 343] on icon "button" at bounding box center [961, 346] width 26 height 26
click at [954, 353] on icon "button" at bounding box center [961, 346] width 26 height 26
click at [602, 467] on button "button" at bounding box center [623, 454] width 117 height 67
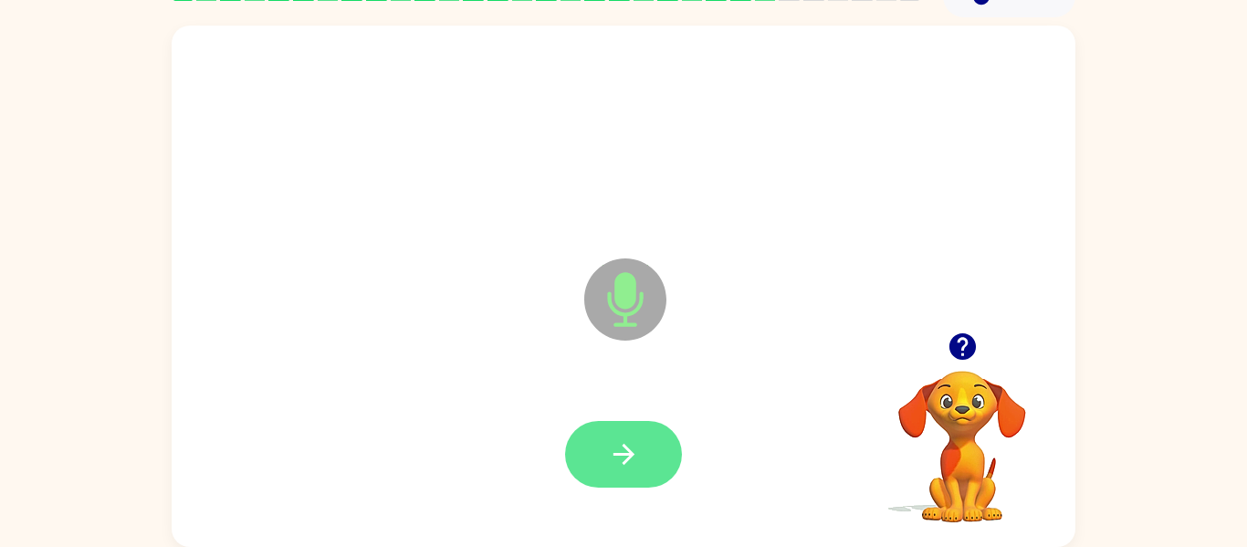
click at [616, 462] on icon "button" at bounding box center [624, 454] width 32 height 32
click at [619, 463] on icon "button" at bounding box center [624, 454] width 32 height 32
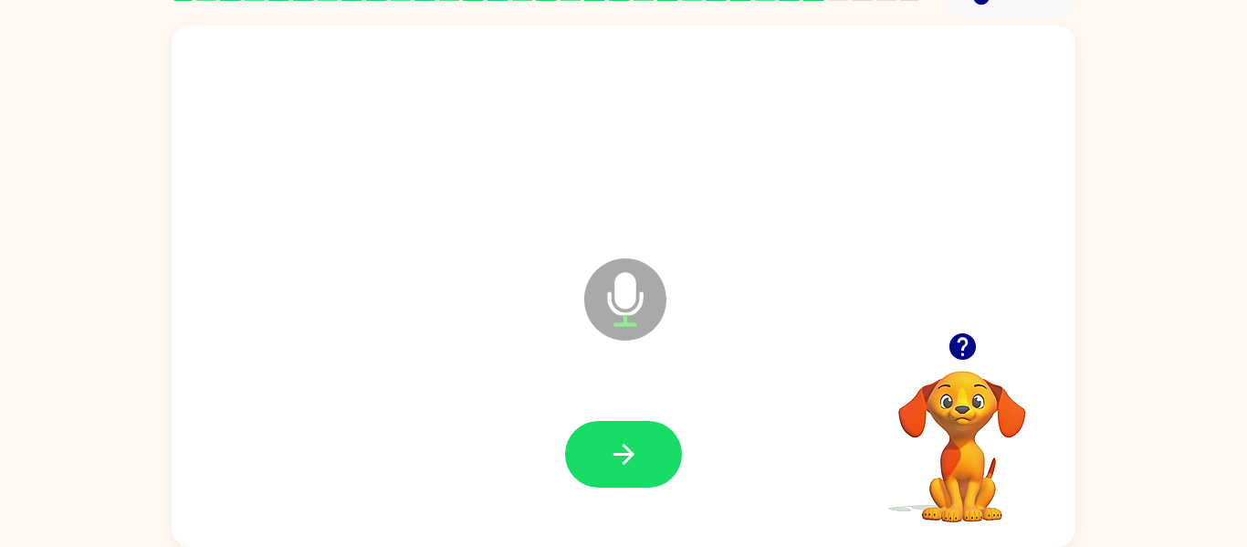
click at [954, 341] on icon "button" at bounding box center [961, 346] width 26 height 26
click at [616, 450] on icon "button" at bounding box center [624, 454] width 32 height 32
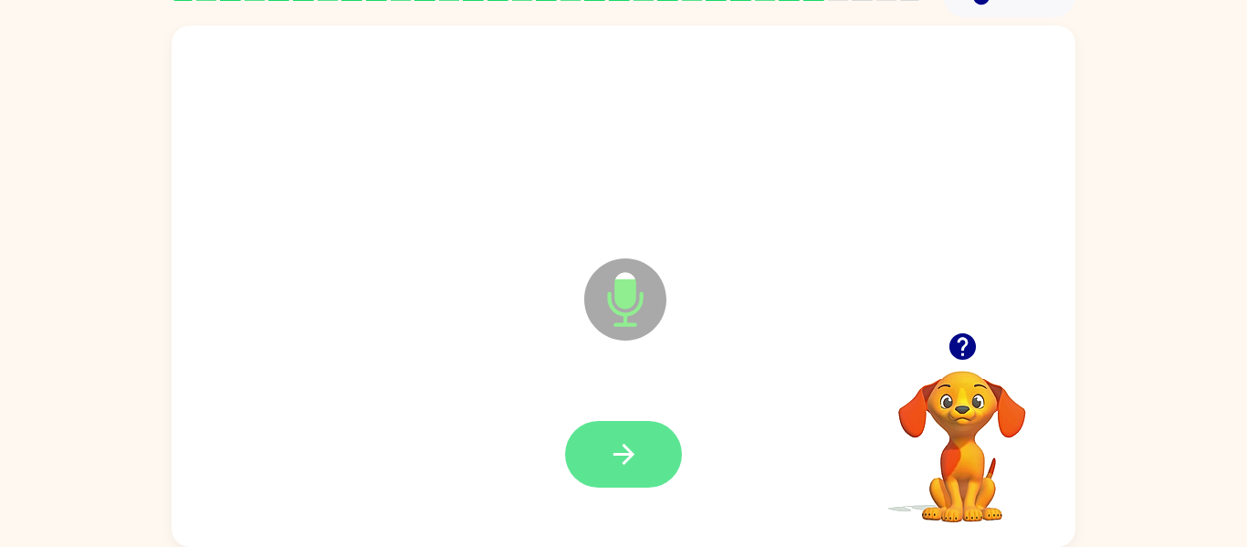
click at [630, 441] on icon "button" at bounding box center [624, 454] width 32 height 32
click at [962, 341] on icon "button" at bounding box center [961, 346] width 26 height 26
click at [599, 426] on button "button" at bounding box center [623, 454] width 117 height 67
click at [600, 457] on button "button" at bounding box center [623, 454] width 117 height 67
click at [621, 433] on button "button" at bounding box center [623, 454] width 117 height 67
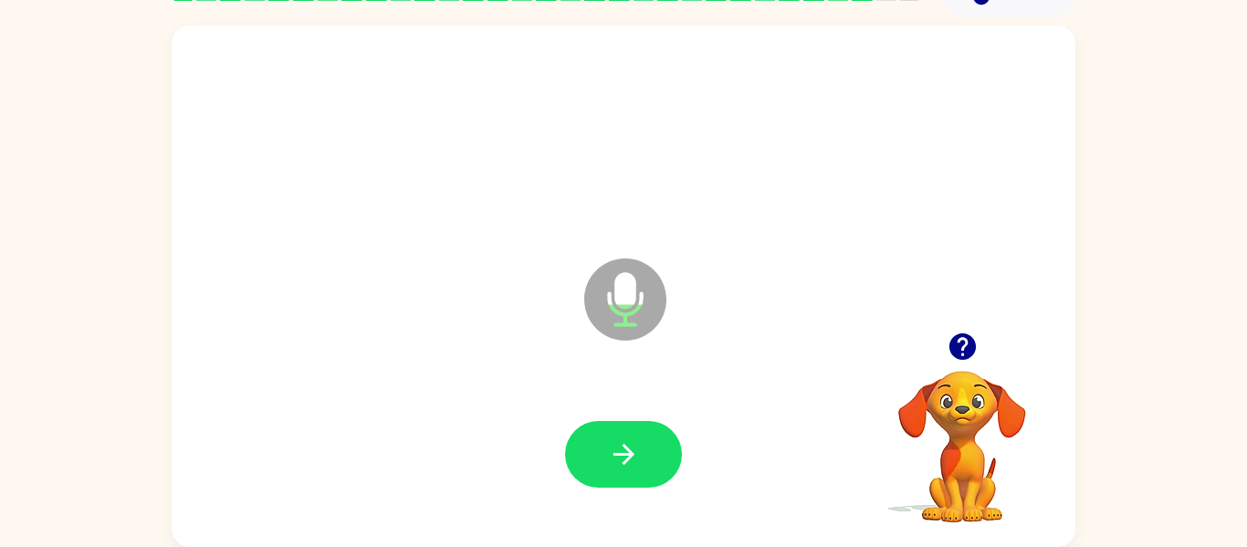
click at [964, 334] on icon "button" at bounding box center [961, 346] width 26 height 26
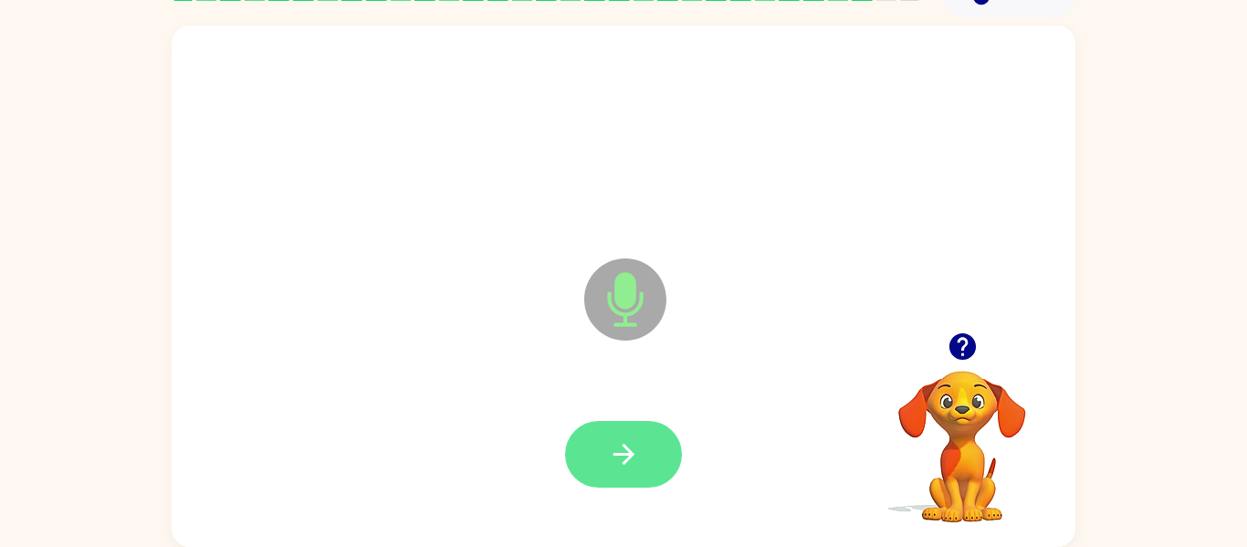
click at [613, 445] on icon "button" at bounding box center [624, 454] width 32 height 32
click at [646, 437] on button "button" at bounding box center [623, 454] width 117 height 67
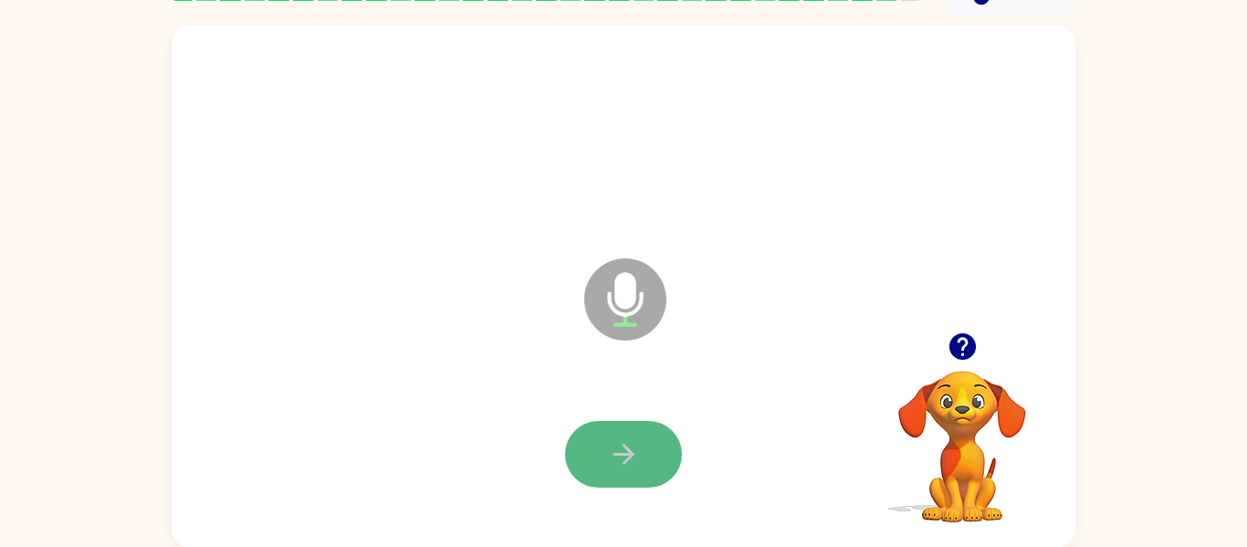
click at [634, 446] on icon "button" at bounding box center [624, 454] width 32 height 32
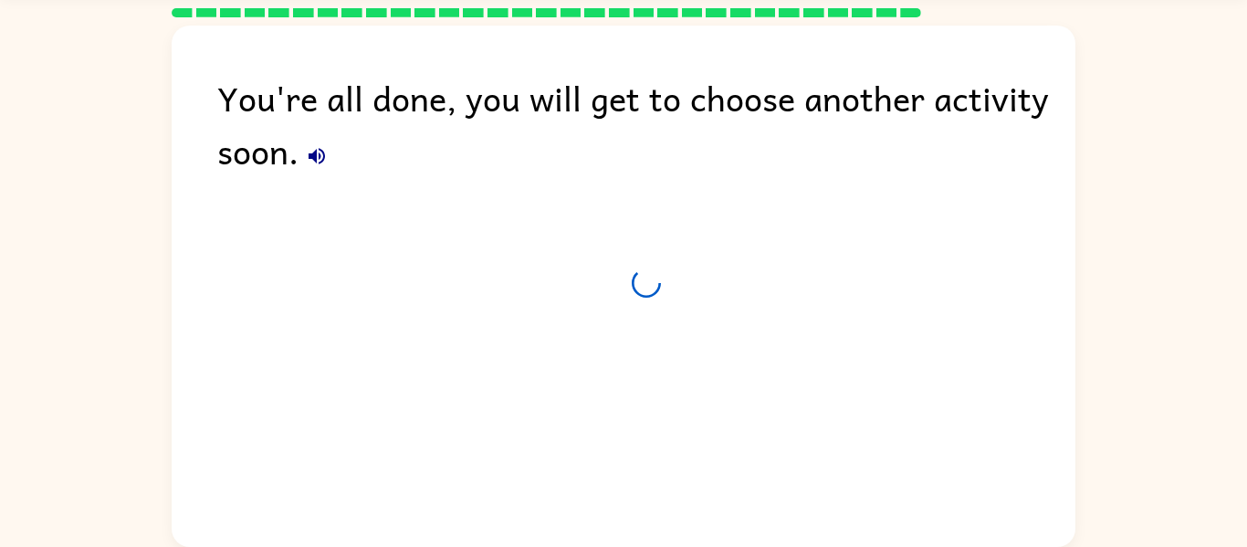
scroll to position [62, 0]
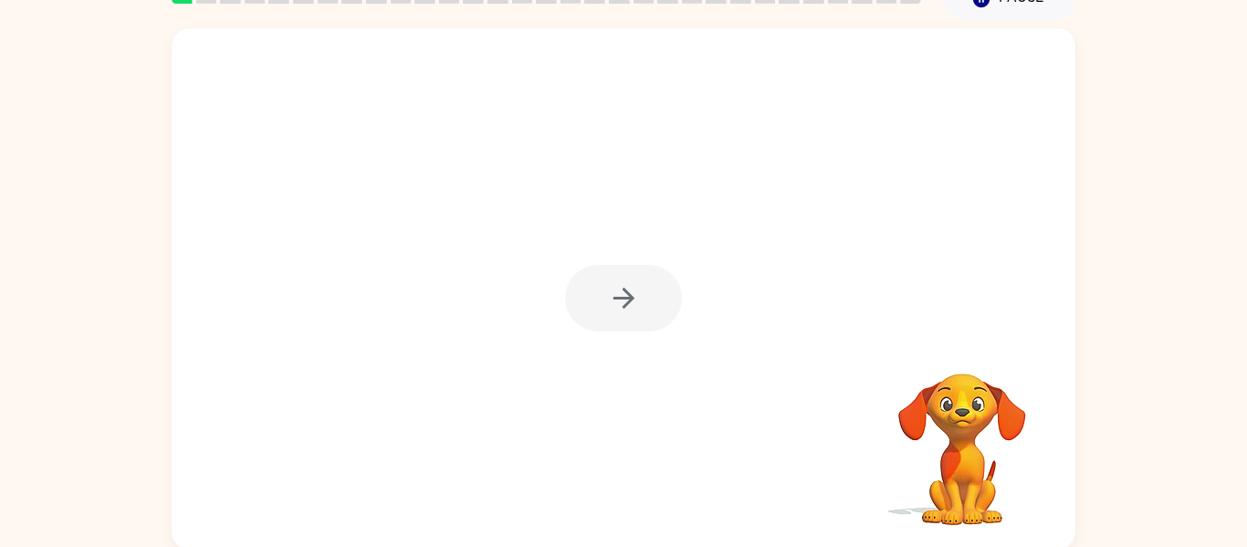
scroll to position [95, 0]
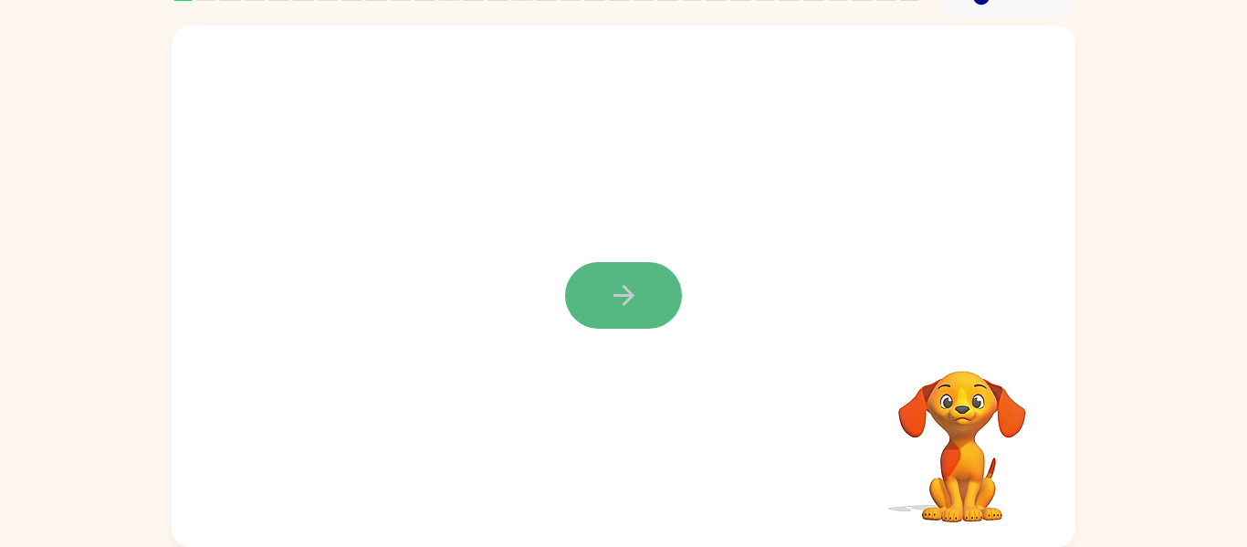
click at [596, 301] on button "button" at bounding box center [623, 295] width 117 height 67
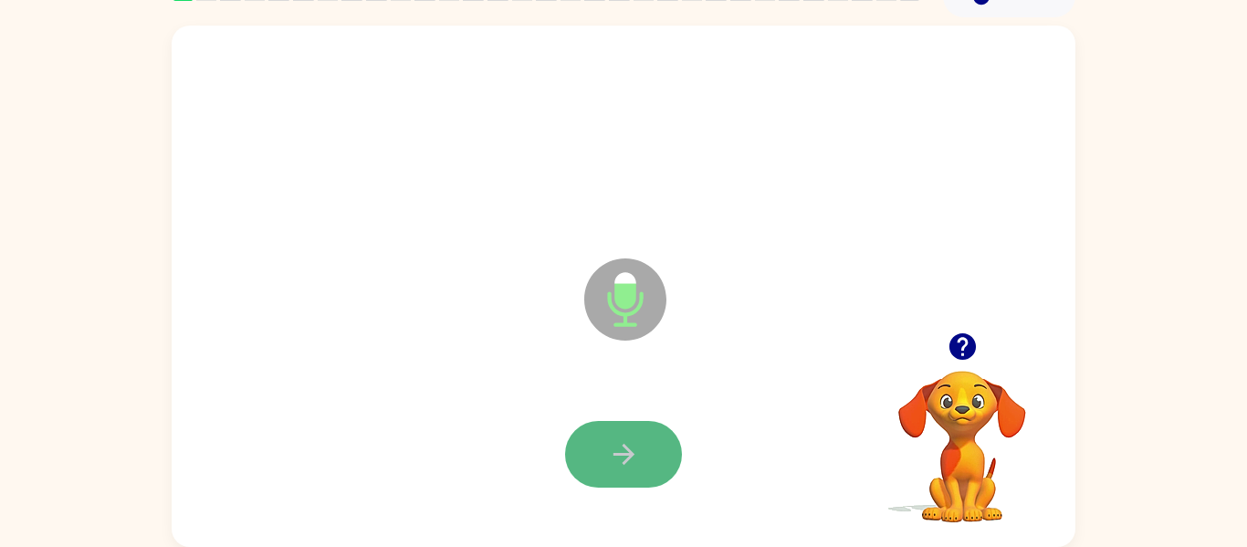
click at [567, 450] on button "button" at bounding box center [623, 454] width 117 height 67
click at [631, 445] on icon "button" at bounding box center [624, 454] width 32 height 32
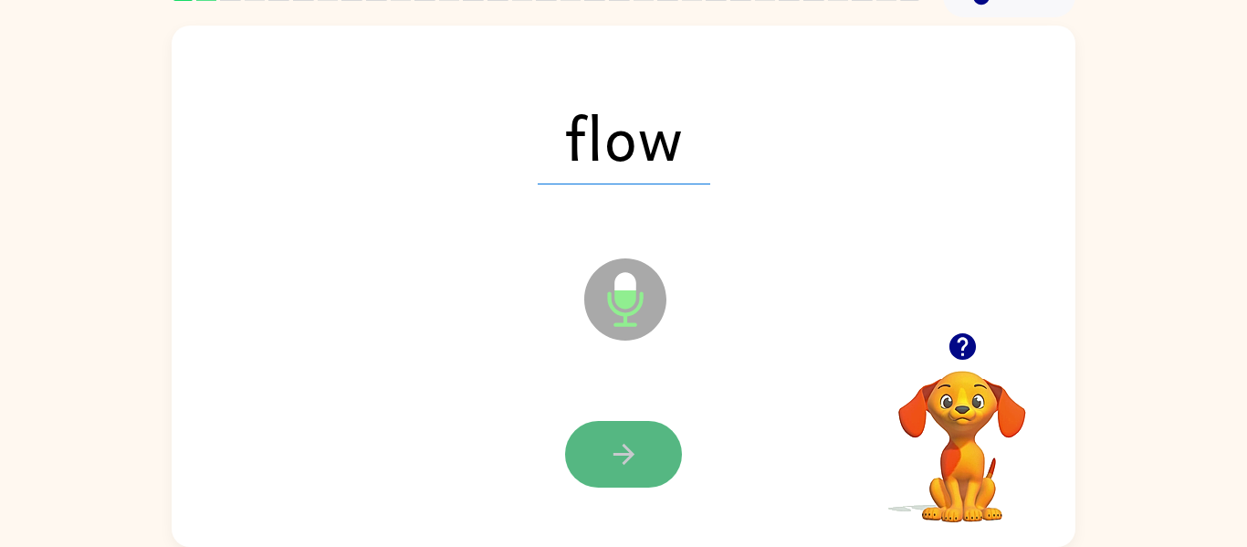
click at [613, 466] on icon "button" at bounding box center [624, 454] width 32 height 32
click at [642, 435] on button "button" at bounding box center [623, 454] width 117 height 67
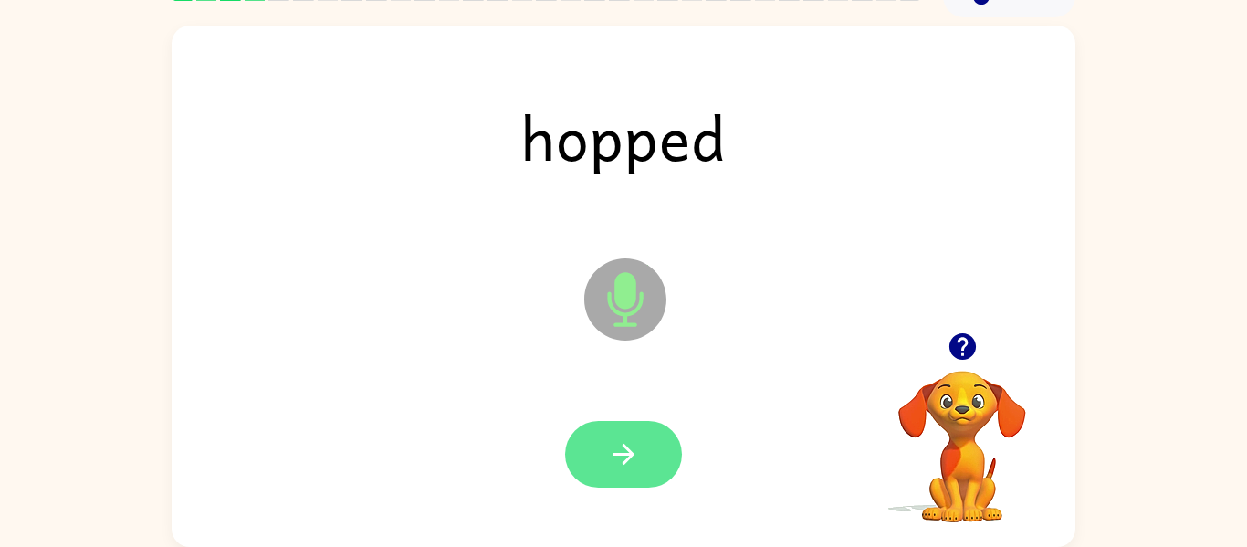
click at [662, 430] on button "button" at bounding box center [623, 454] width 117 height 67
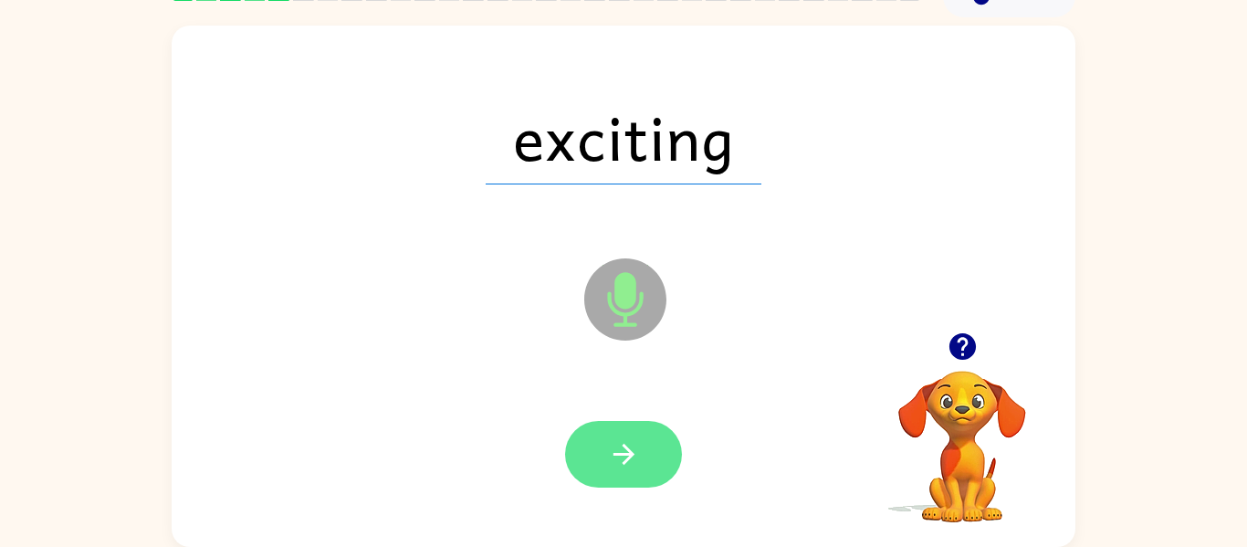
click at [619, 444] on icon "button" at bounding box center [624, 454] width 32 height 32
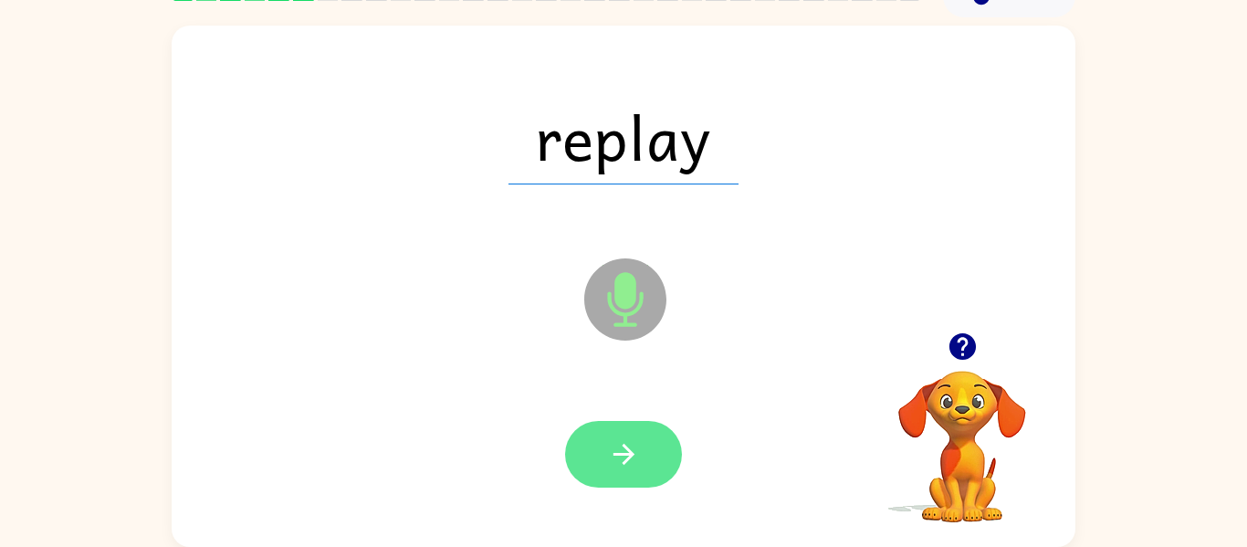
click at [641, 434] on button "button" at bounding box center [623, 454] width 117 height 67
click at [623, 448] on icon "button" at bounding box center [624, 454] width 32 height 32
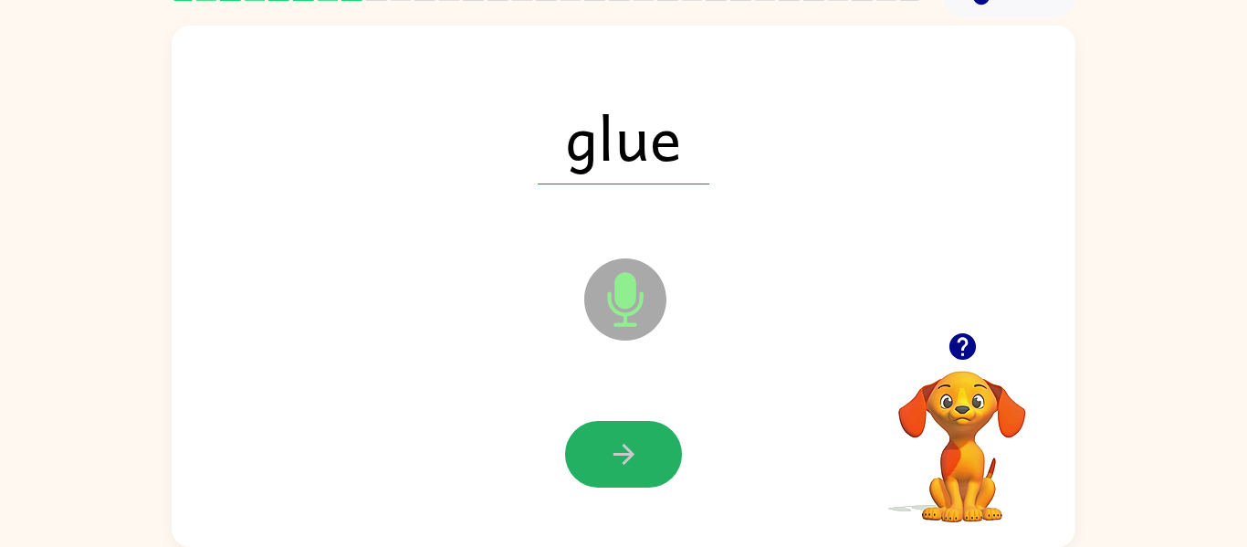
click at [623, 448] on icon "button" at bounding box center [624, 454] width 32 height 32
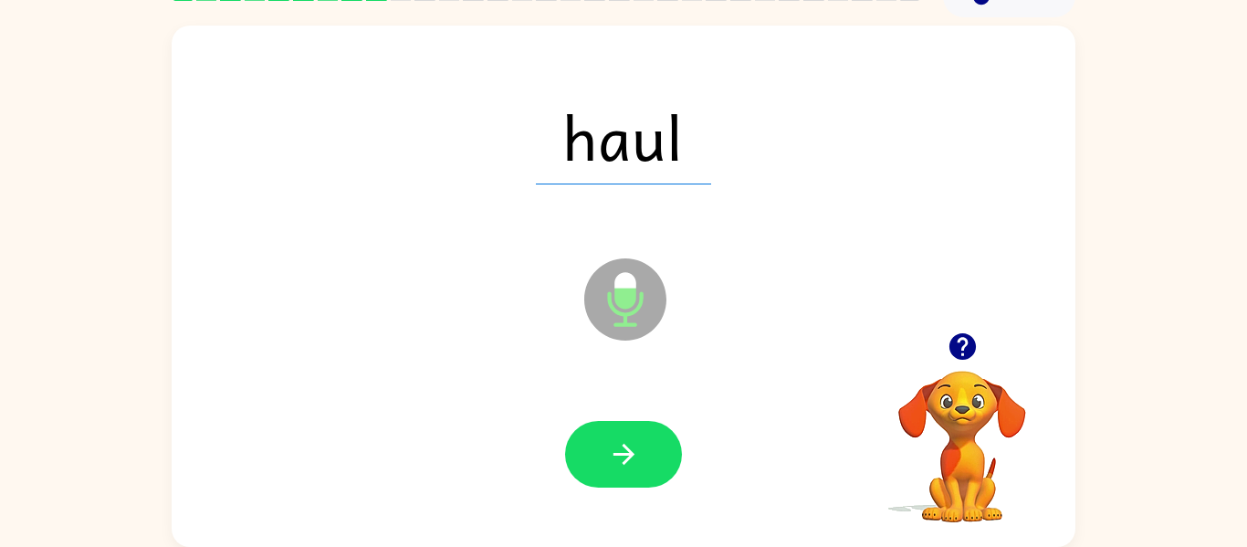
click at [623, 448] on icon "button" at bounding box center [624, 454] width 32 height 32
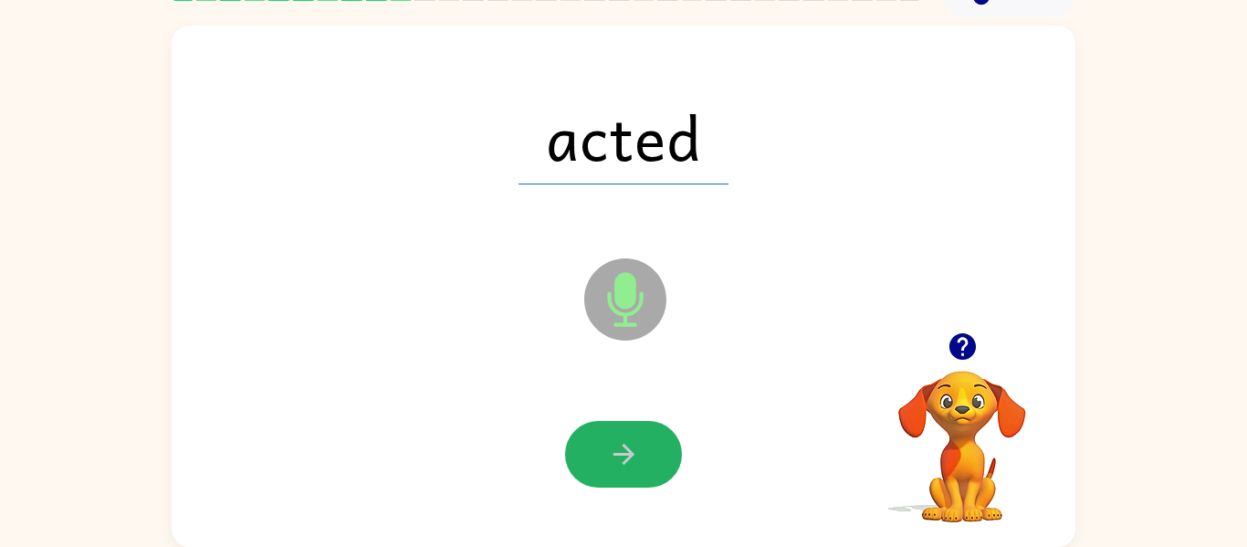
click at [623, 448] on icon "button" at bounding box center [624, 454] width 32 height 32
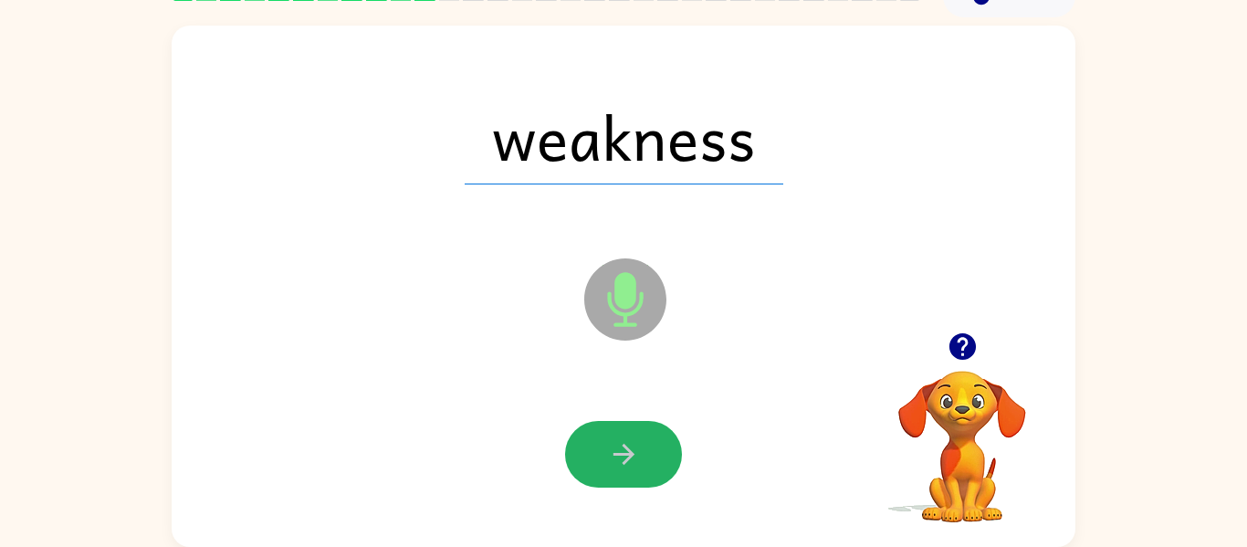
click at [623, 448] on icon "button" at bounding box center [624, 454] width 32 height 32
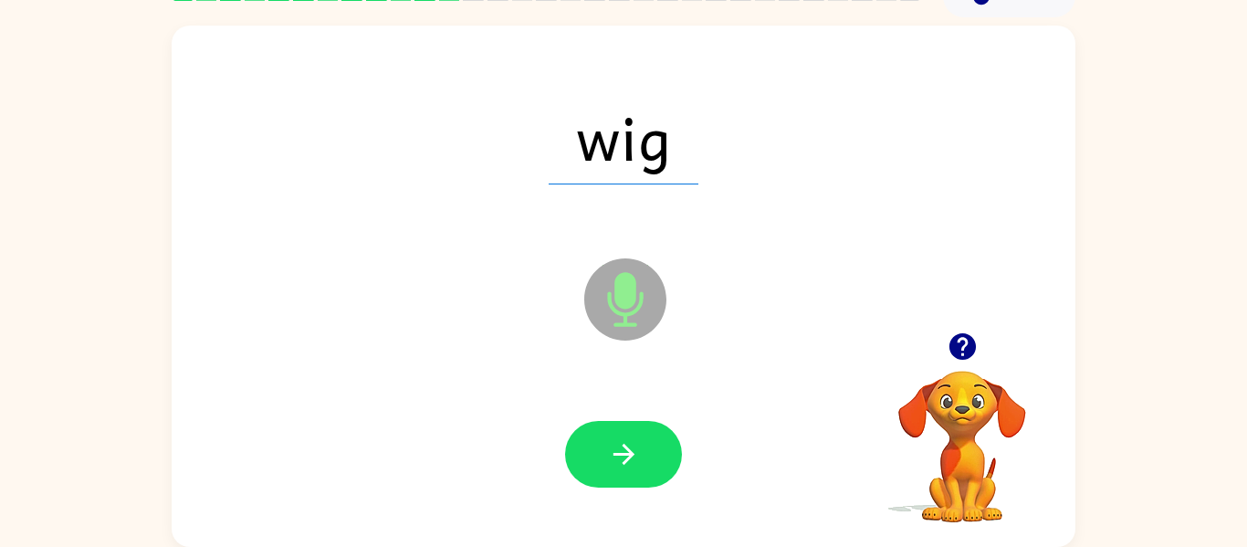
click at [623, 448] on icon "button" at bounding box center [624, 454] width 32 height 32
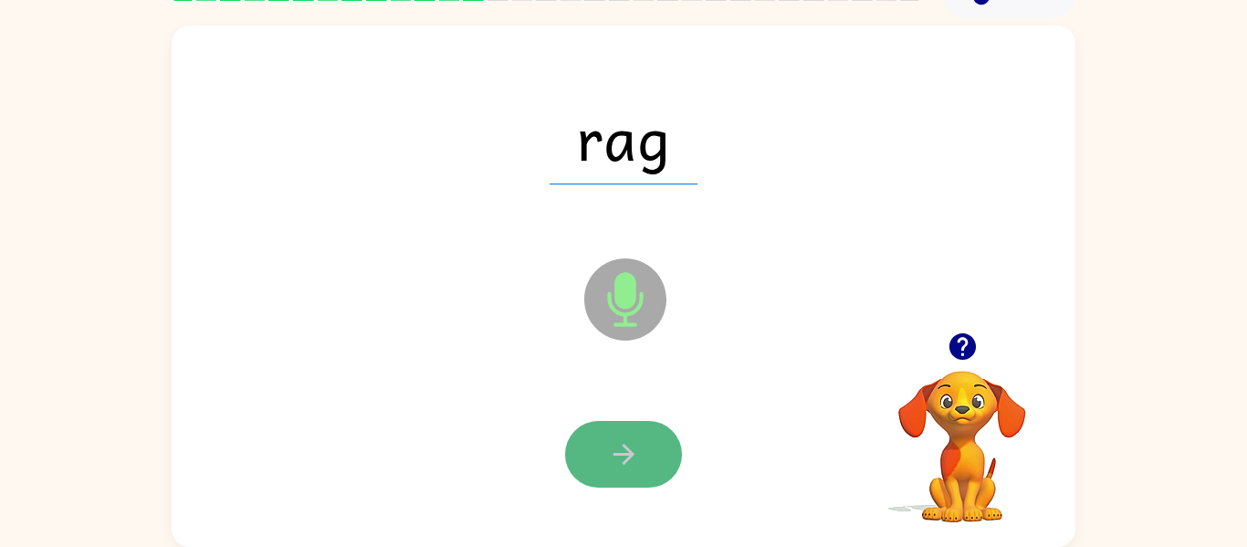
click at [619, 444] on icon "button" at bounding box center [624, 454] width 32 height 32
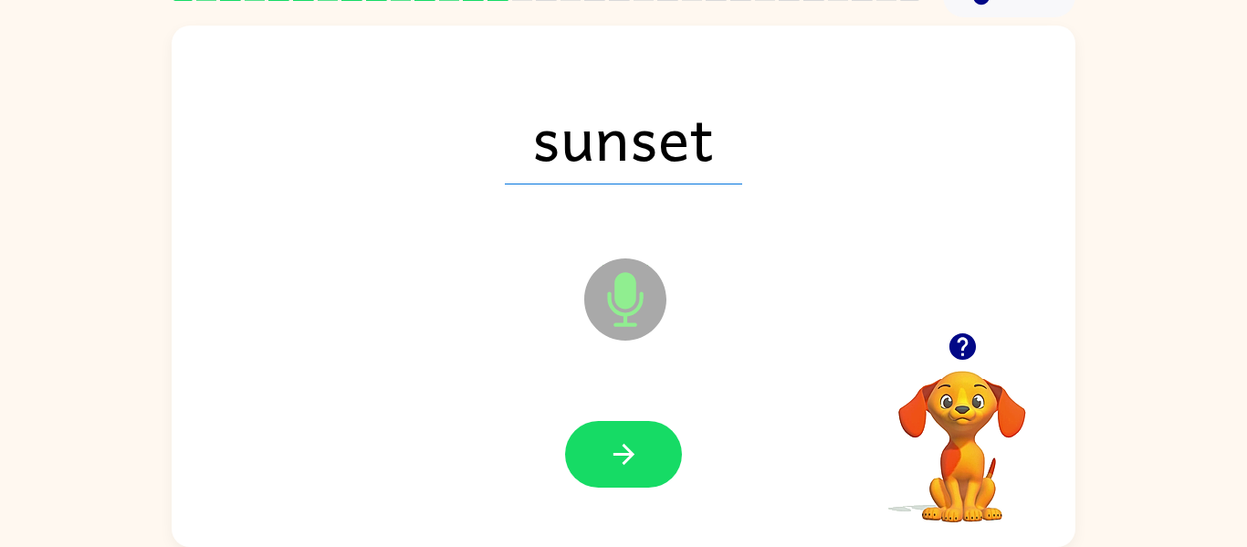
click at [621, 445] on icon "button" at bounding box center [624, 454] width 32 height 32
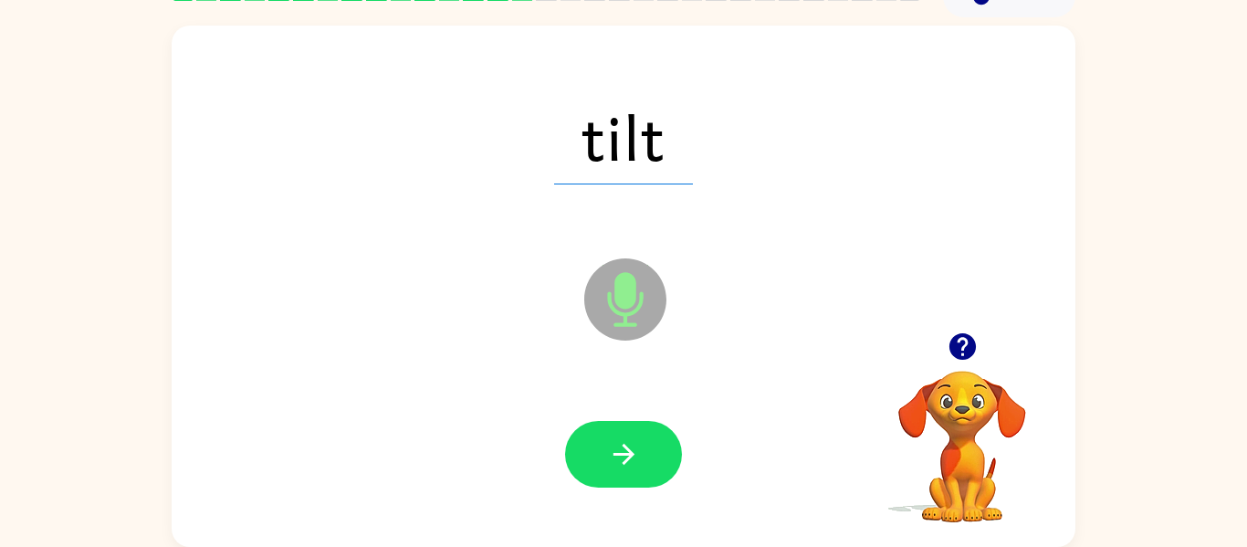
click at [621, 445] on icon "button" at bounding box center [624, 454] width 32 height 32
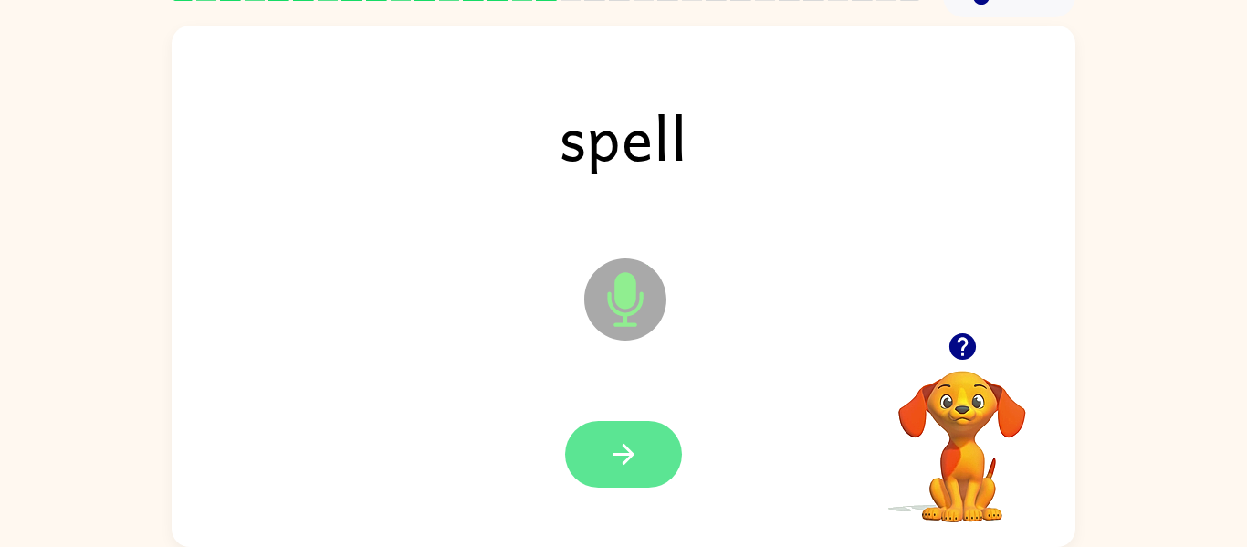
click at [621, 448] on icon "button" at bounding box center [624, 454] width 32 height 32
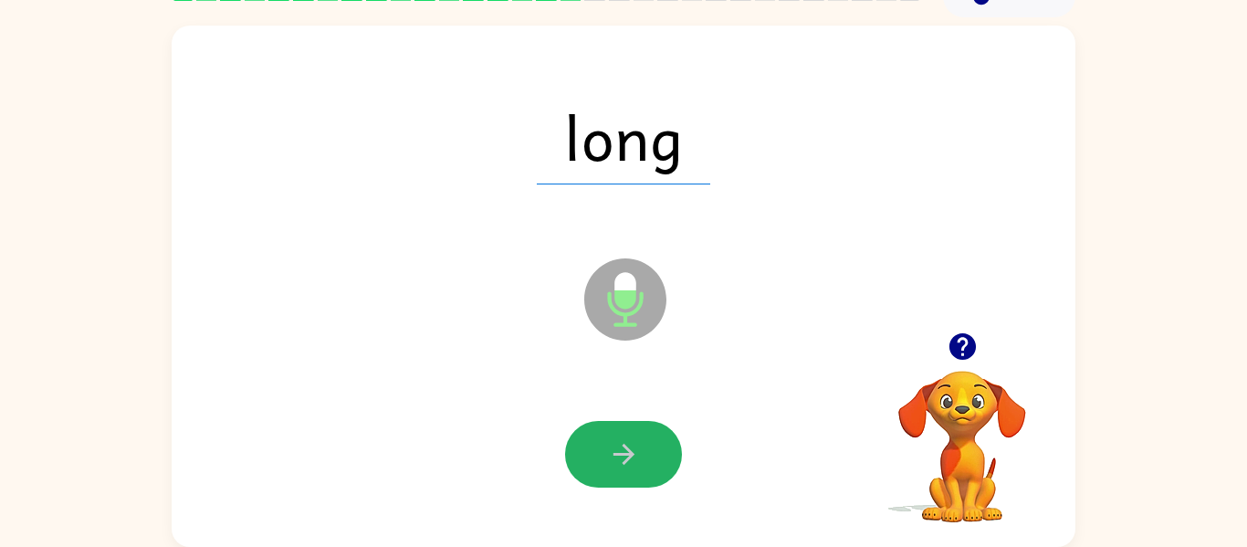
click at [623, 450] on icon "button" at bounding box center [624, 454] width 32 height 32
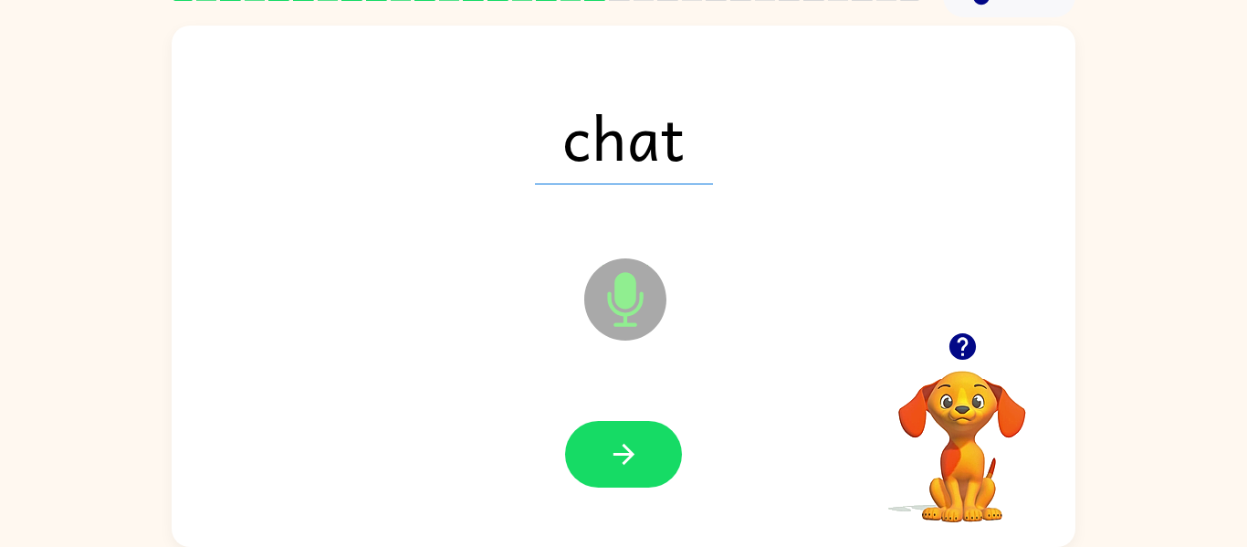
click at [623, 450] on icon "button" at bounding box center [624, 454] width 32 height 32
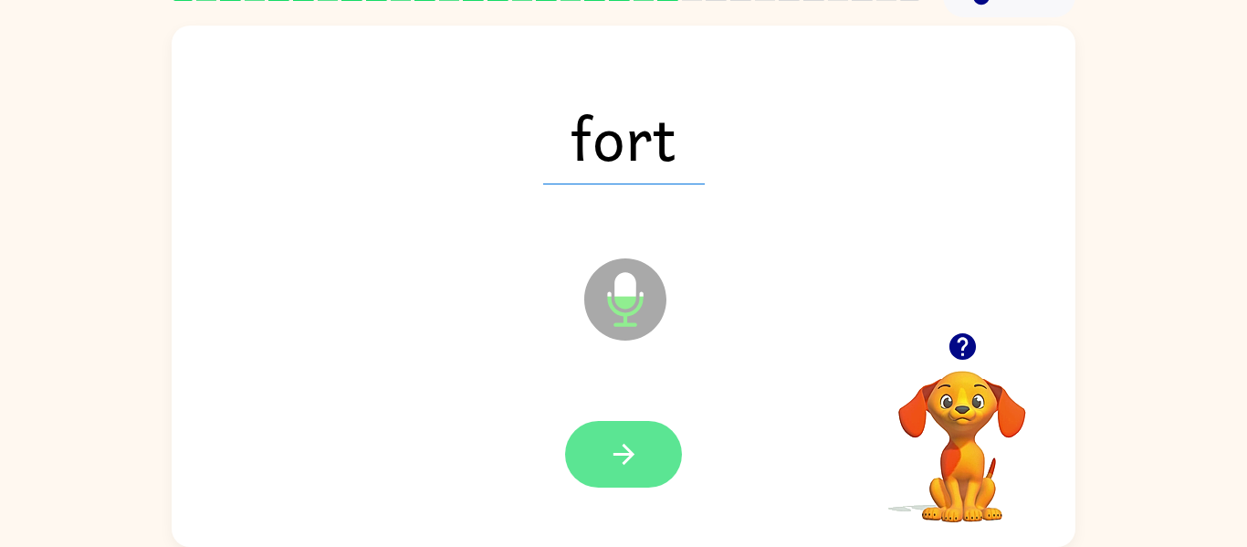
click at [623, 452] on icon "button" at bounding box center [624, 454] width 32 height 32
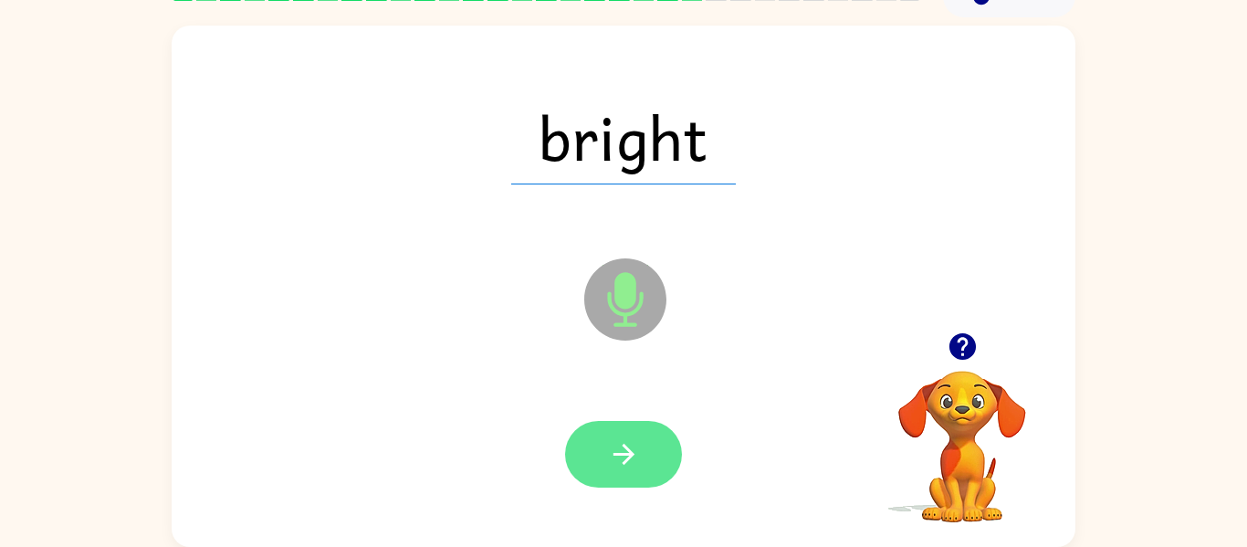
click at [623, 452] on icon "button" at bounding box center [624, 454] width 32 height 32
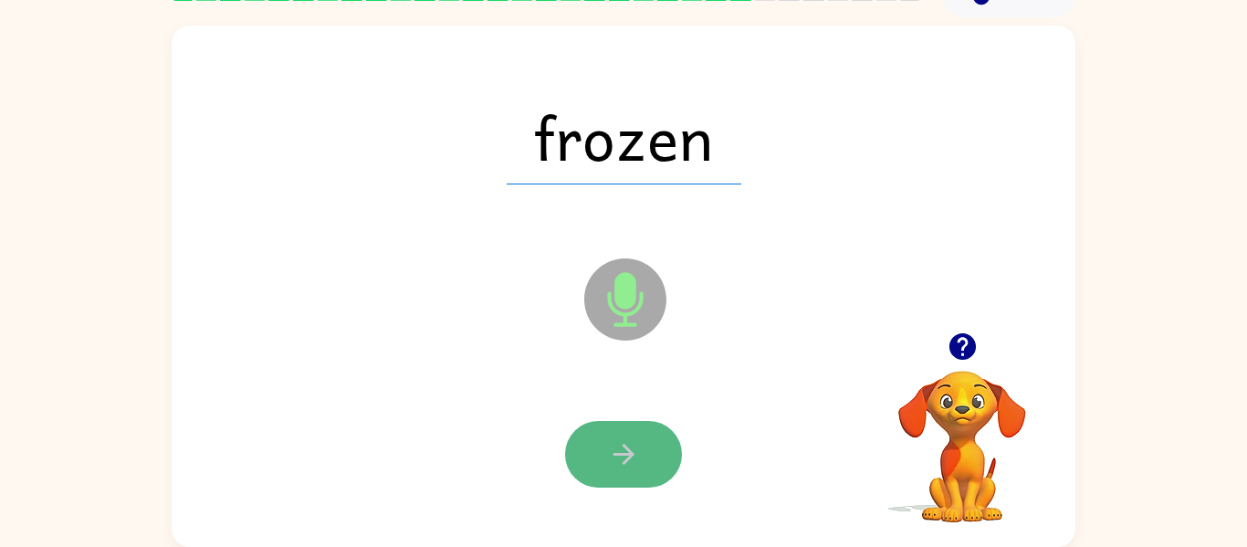
click at [623, 452] on icon "button" at bounding box center [624, 454] width 32 height 32
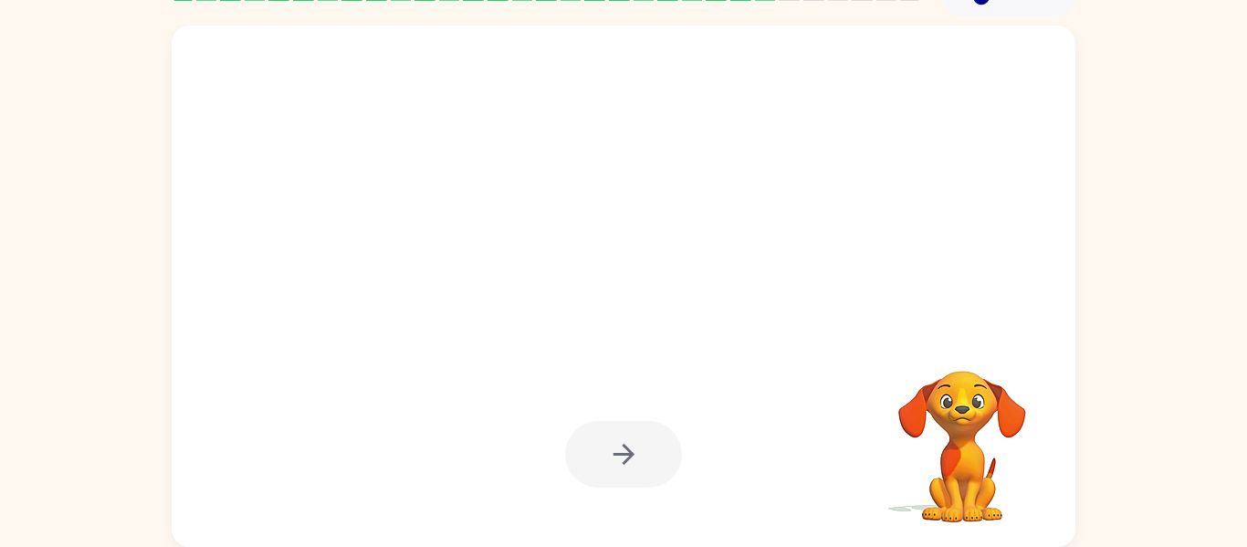
click at [623, 452] on div at bounding box center [623, 454] width 117 height 67
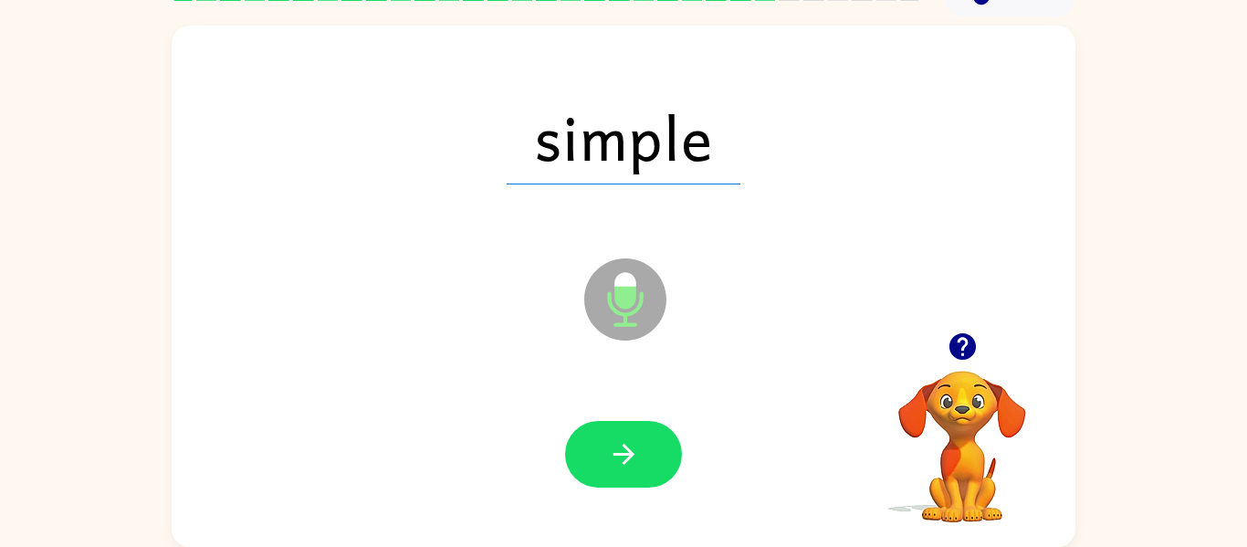
click at [623, 452] on icon "button" at bounding box center [624, 454] width 32 height 32
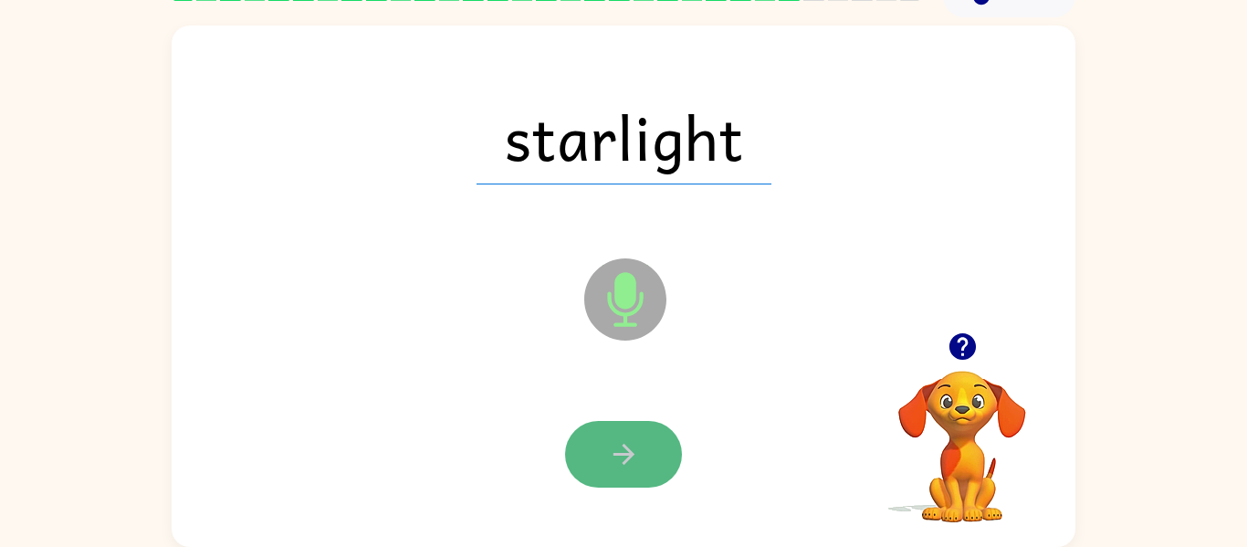
click at [653, 436] on button "button" at bounding box center [623, 454] width 117 height 67
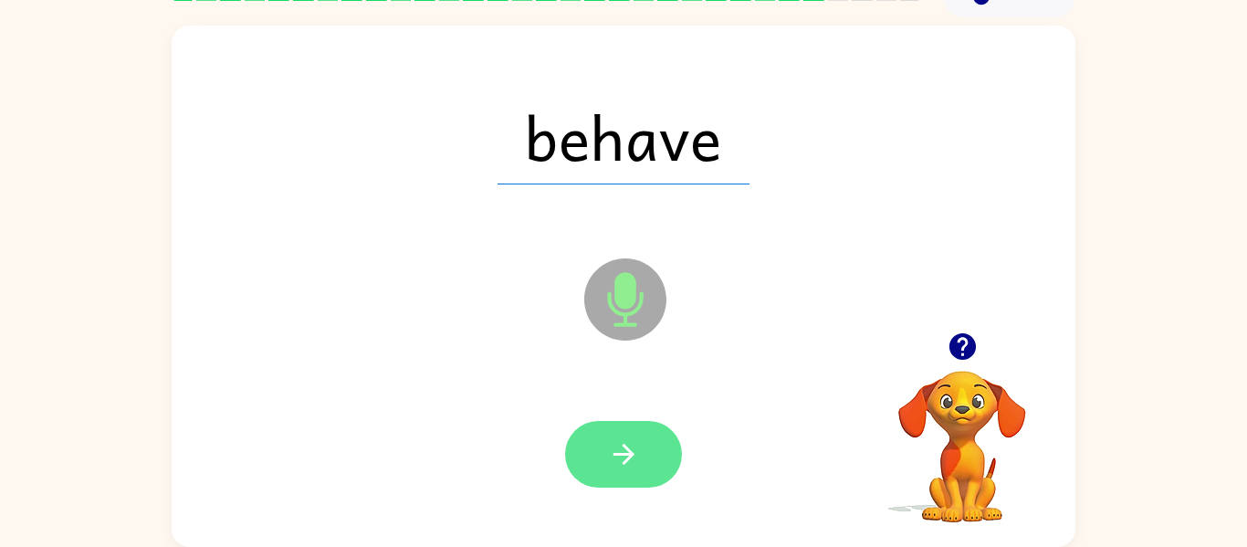
click at [620, 445] on icon "button" at bounding box center [624, 454] width 32 height 32
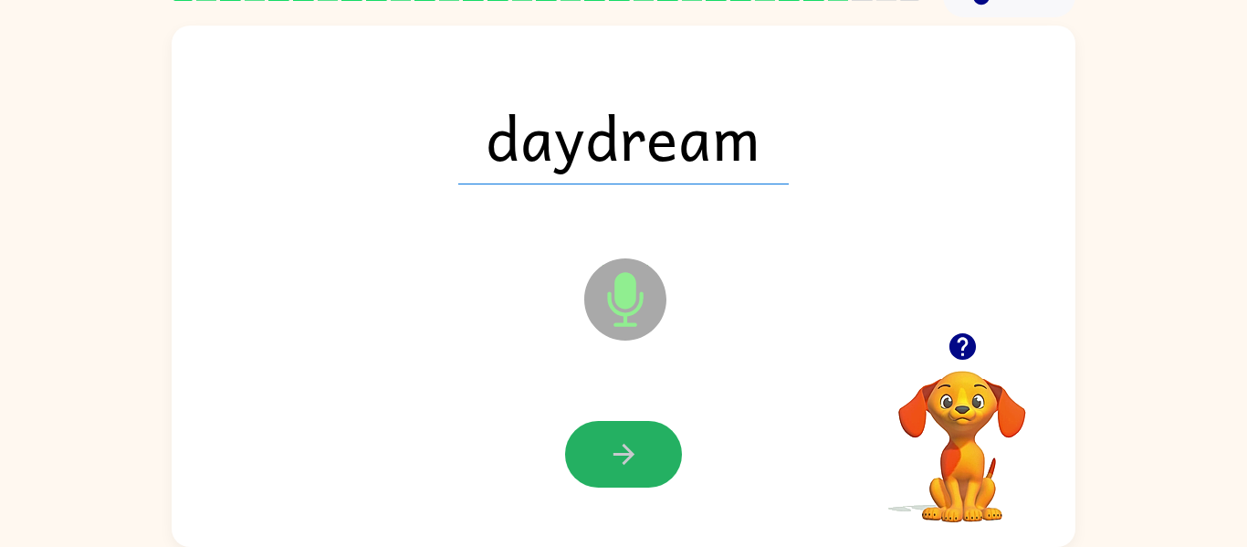
click at [620, 445] on icon "button" at bounding box center [624, 454] width 32 height 32
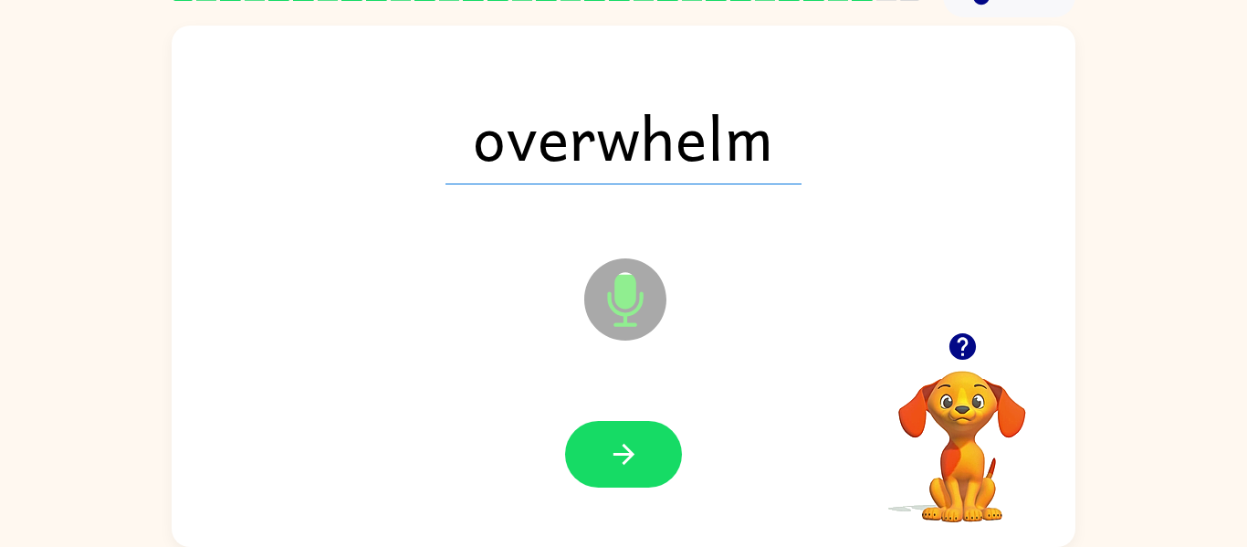
click at [620, 445] on icon "button" at bounding box center [624, 454] width 32 height 32
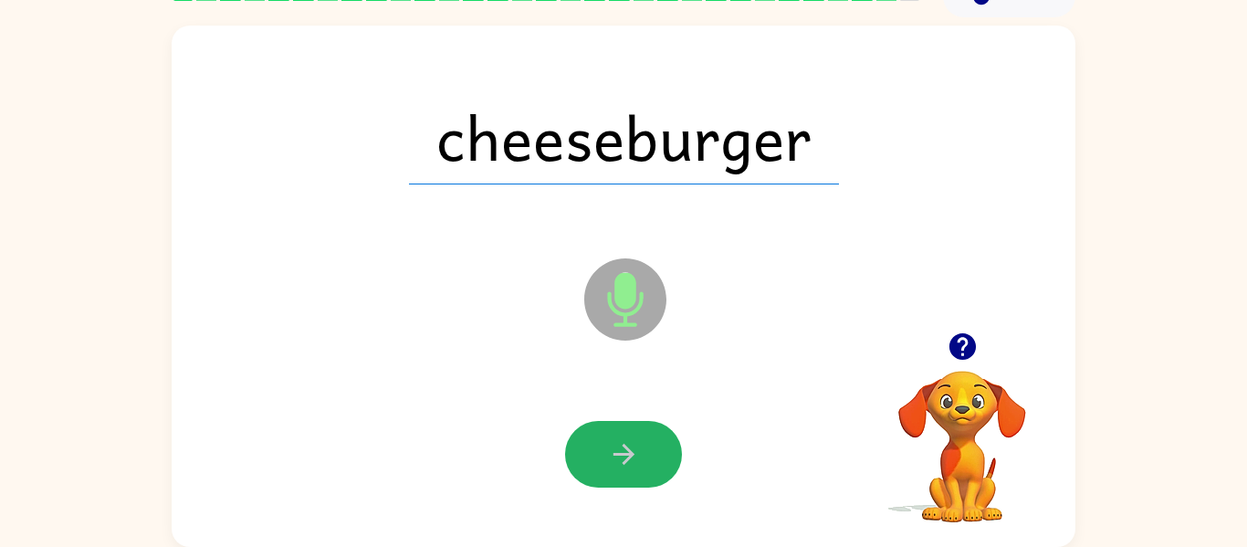
click at [620, 445] on icon "button" at bounding box center [624, 454] width 32 height 32
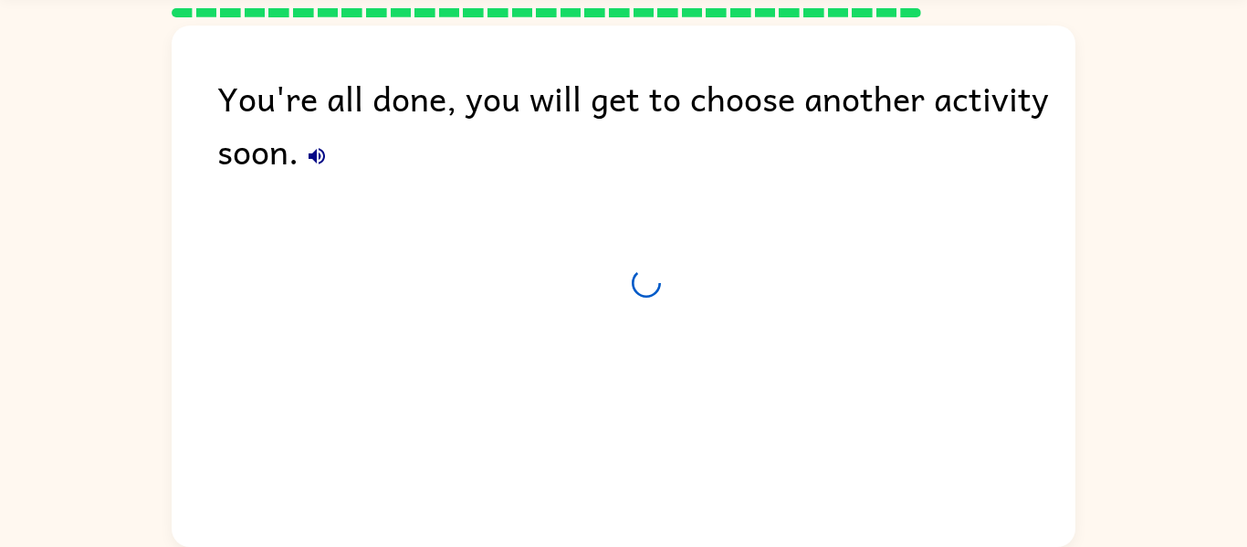
scroll to position [62, 0]
